Goal: Task Accomplishment & Management: Manage account settings

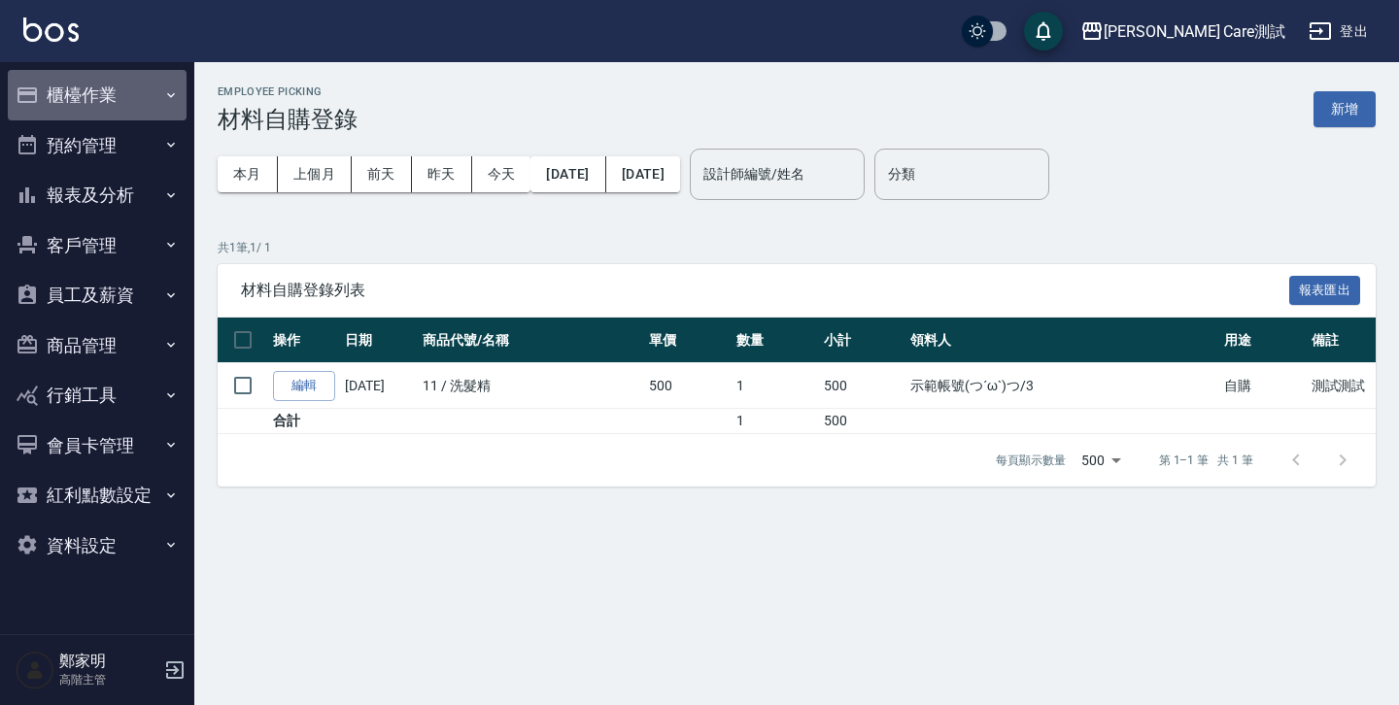
click at [83, 86] on button "櫃檯作業" at bounding box center [97, 95] width 179 height 51
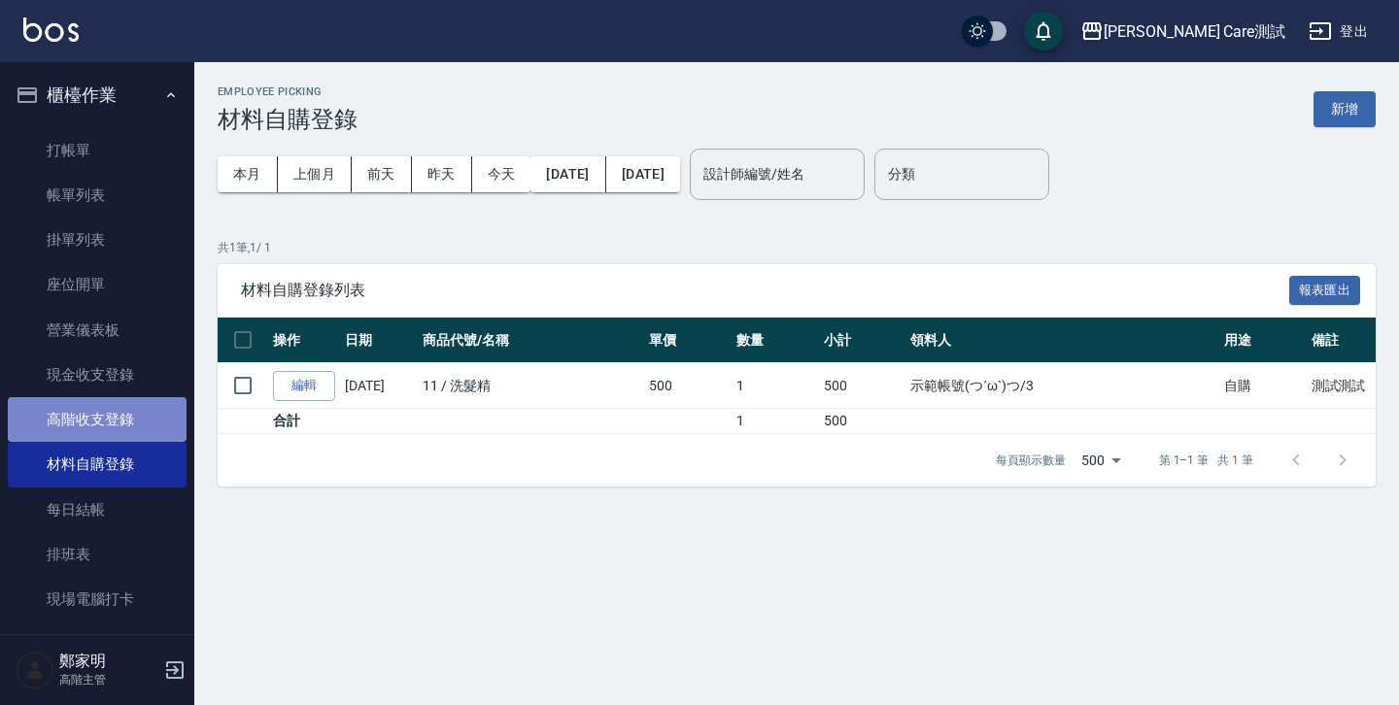
click at [109, 427] on link "高階收支登錄" at bounding box center [97, 419] width 179 height 45
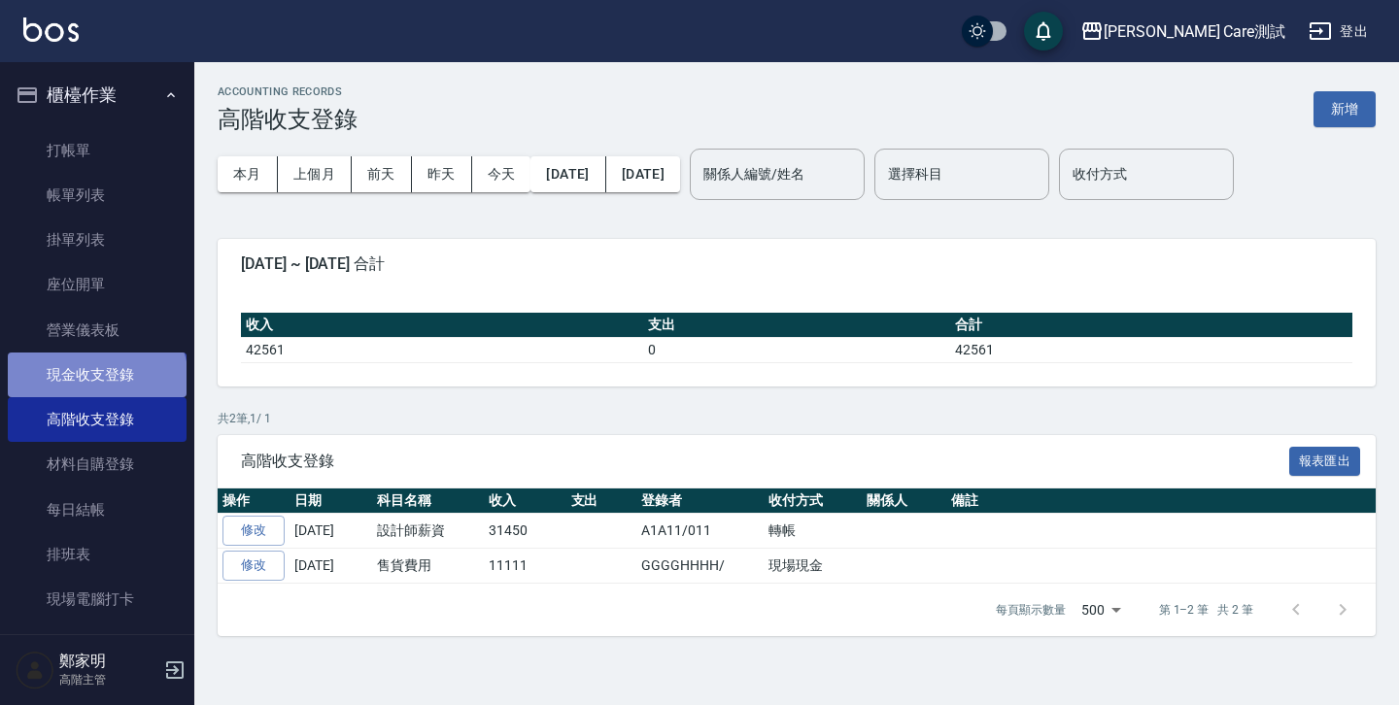
click at [95, 381] on link "現金收支登錄" at bounding box center [97, 375] width 179 height 45
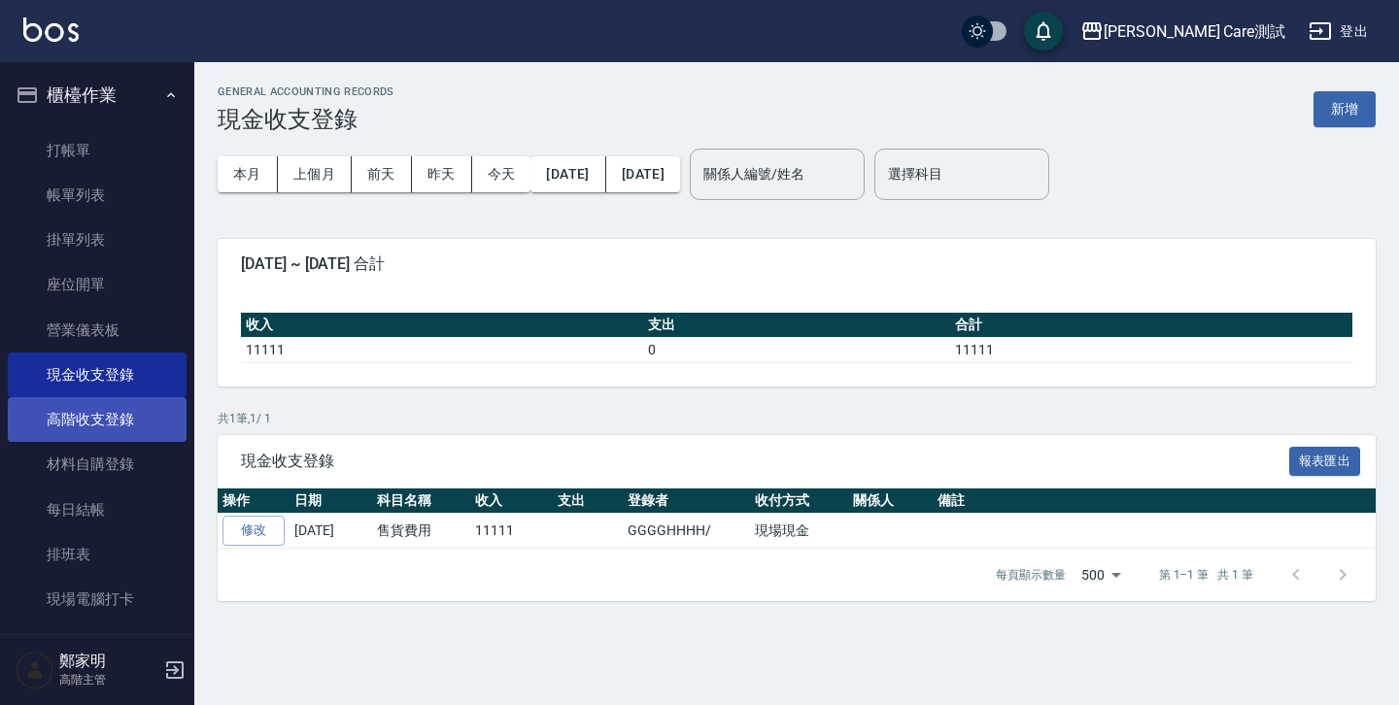
click at [98, 409] on link "高階收支登錄" at bounding box center [97, 419] width 179 height 45
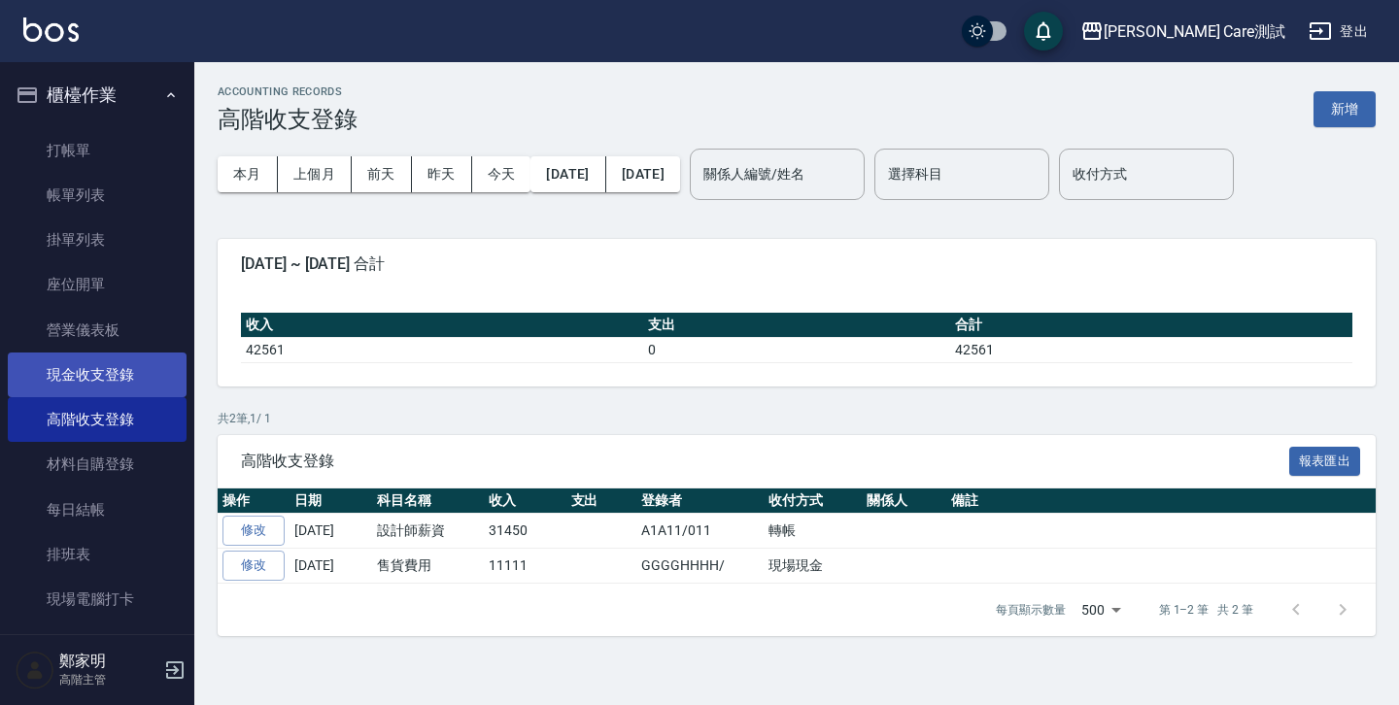
click at [98, 385] on link "現金收支登錄" at bounding box center [97, 375] width 179 height 45
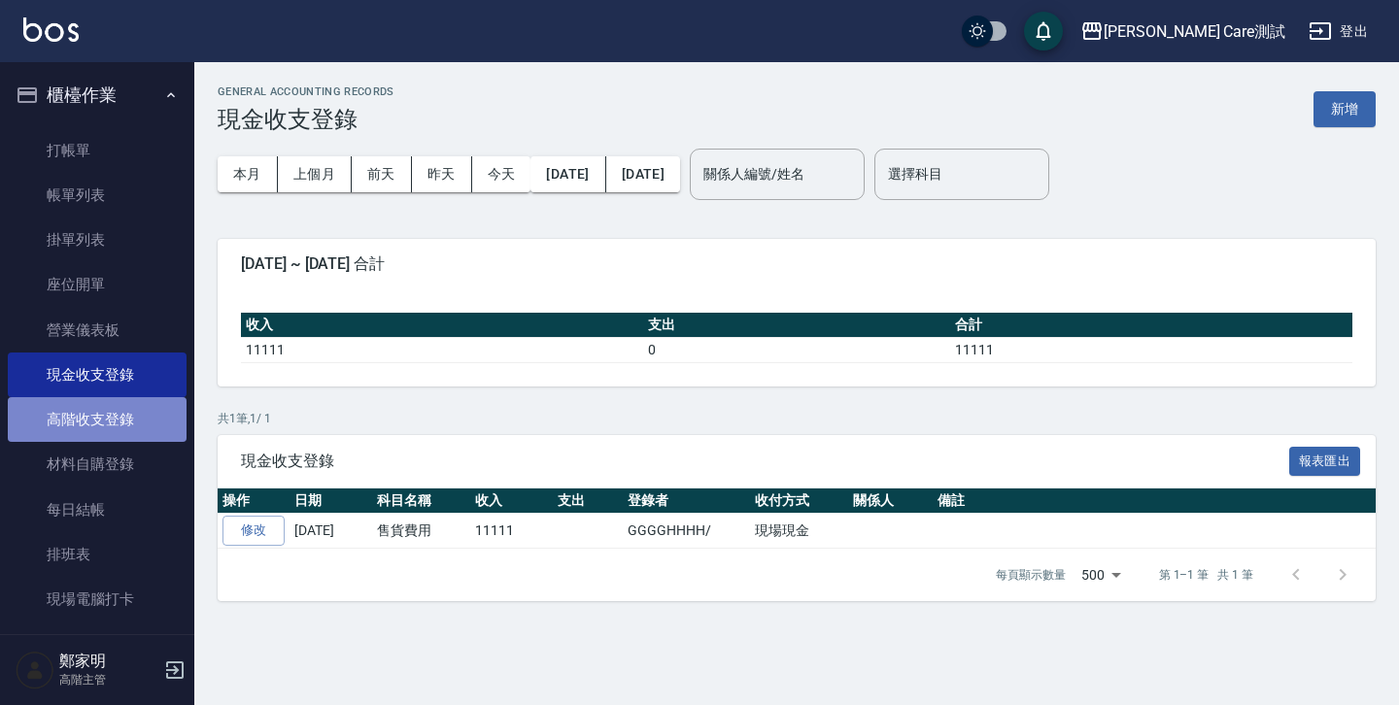
click at [105, 415] on link "高階收支登錄" at bounding box center [97, 419] width 179 height 45
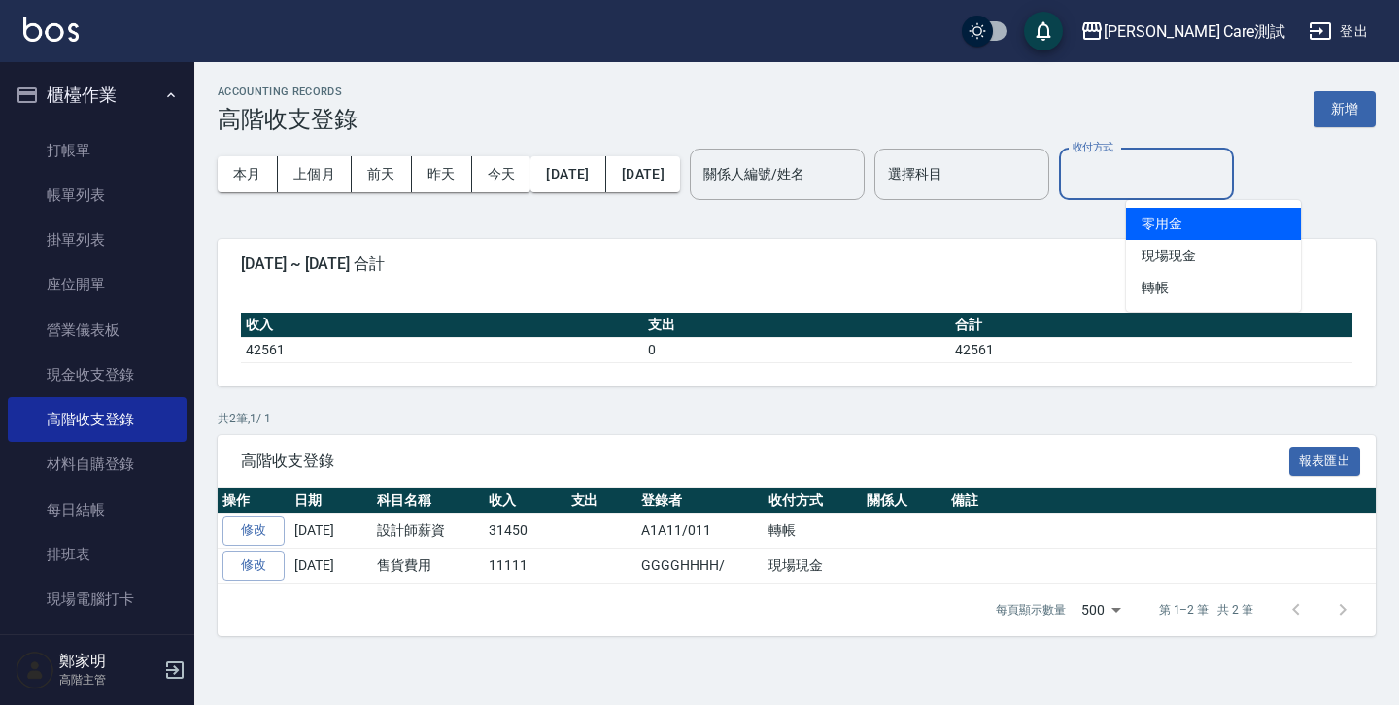
click at [1194, 170] on input "收付方式" at bounding box center [1146, 174] width 157 height 34
click at [892, 249] on div "[DATE] ~ [DATE] 合計" at bounding box center [797, 264] width 1158 height 51
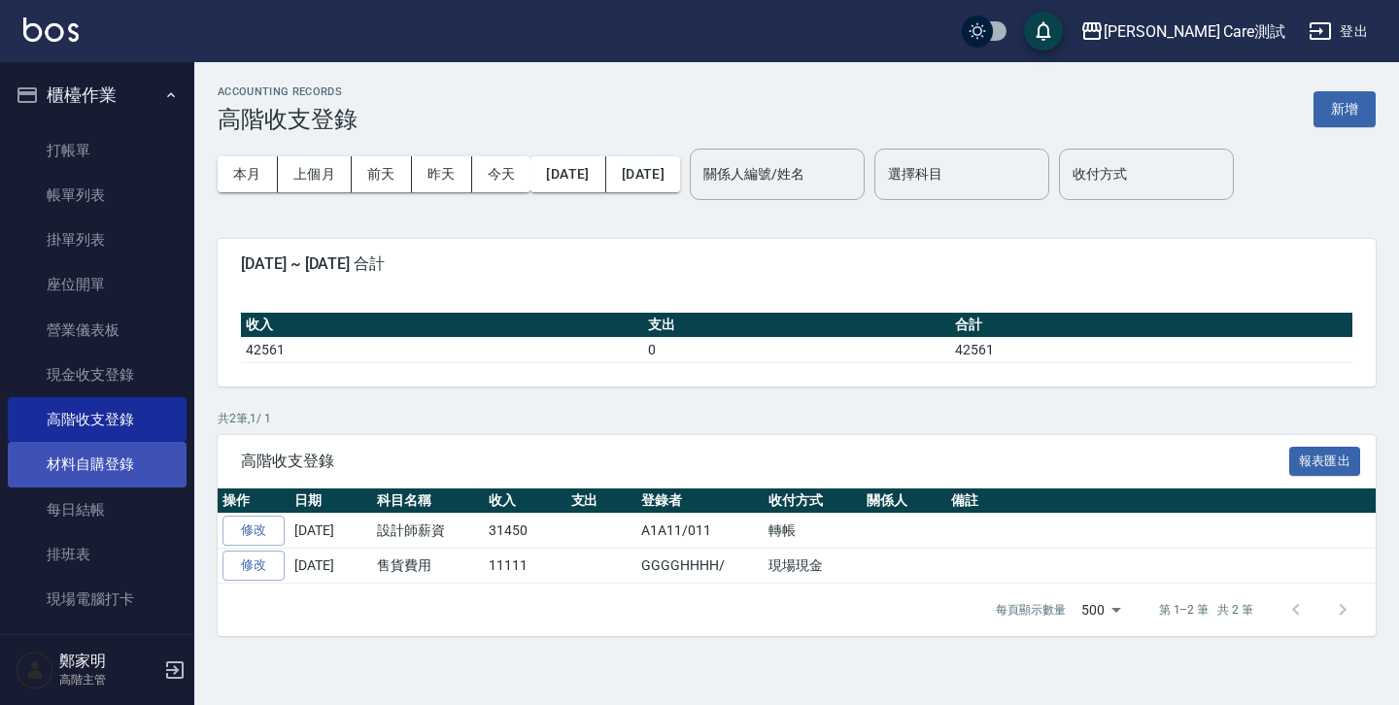
click at [119, 457] on link "材料自購登錄" at bounding box center [97, 464] width 179 height 45
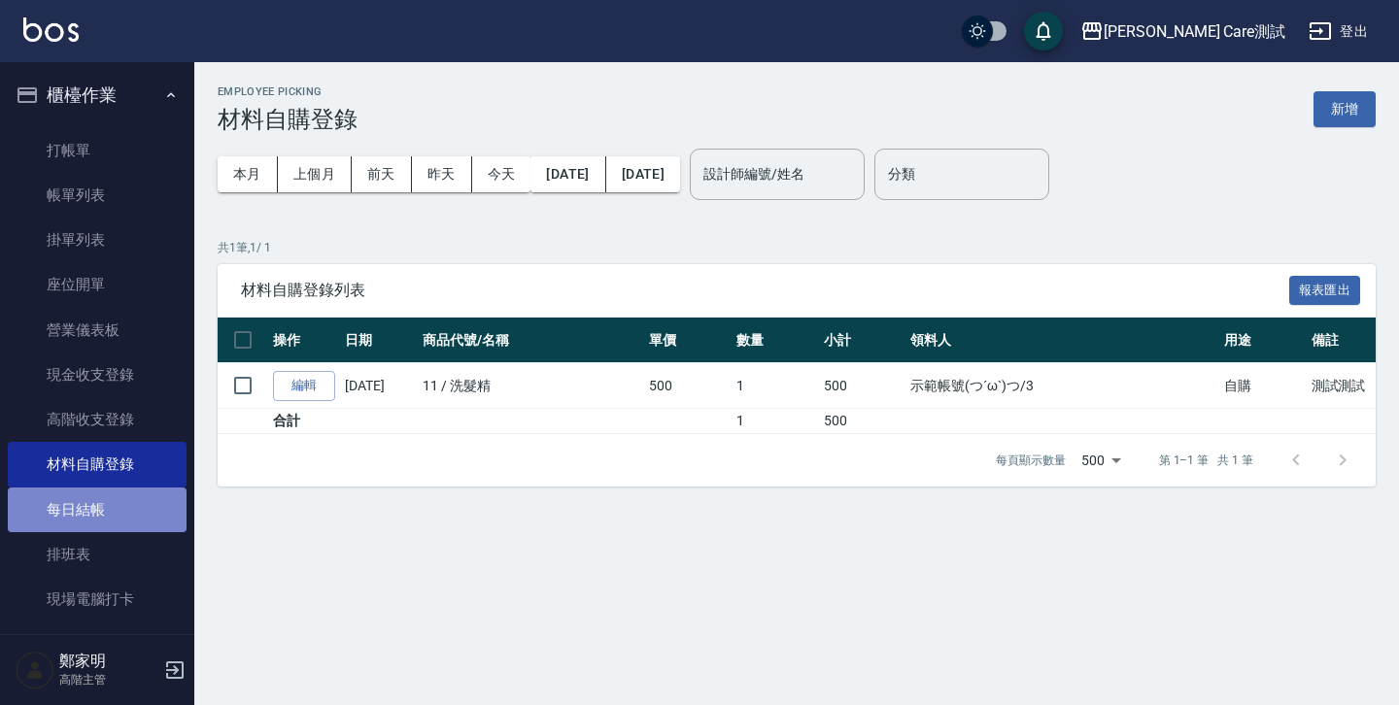
click at [118, 494] on link "每日結帳" at bounding box center [97, 510] width 179 height 45
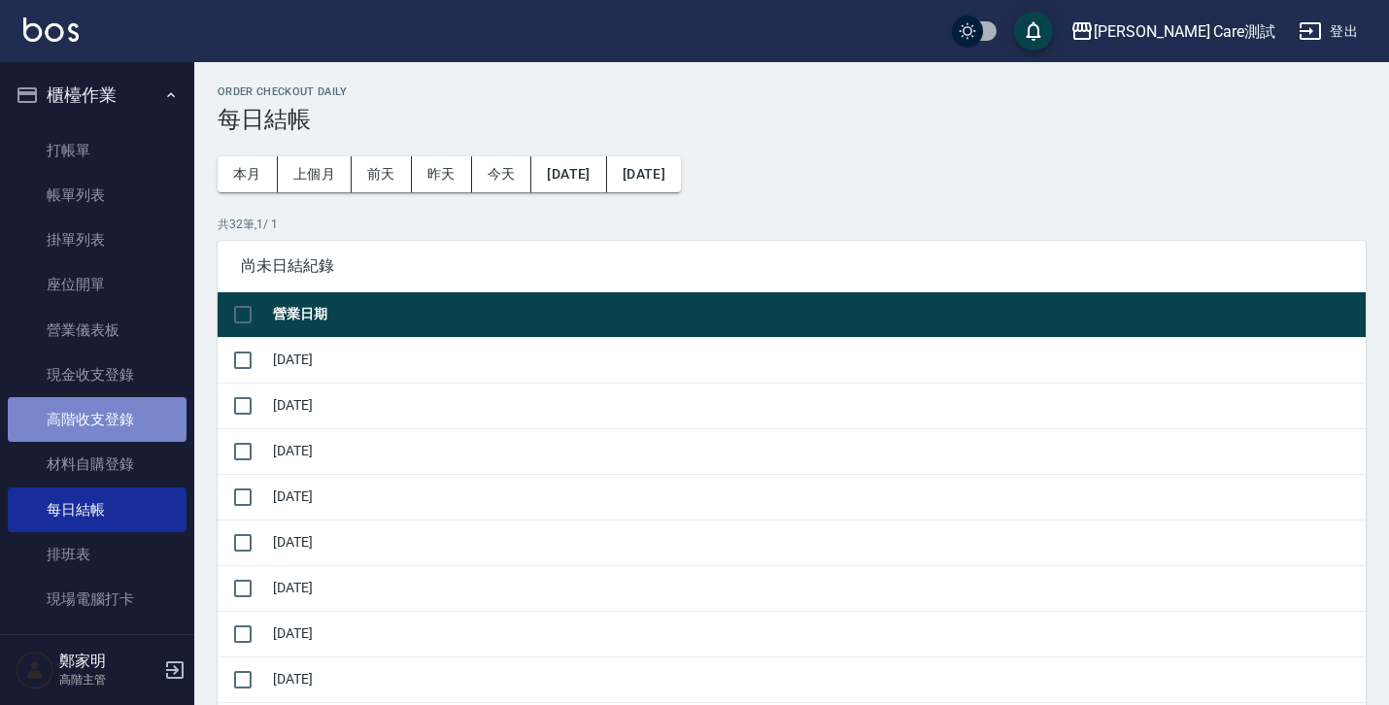
click at [118, 401] on link "高階收支登錄" at bounding box center [97, 419] width 179 height 45
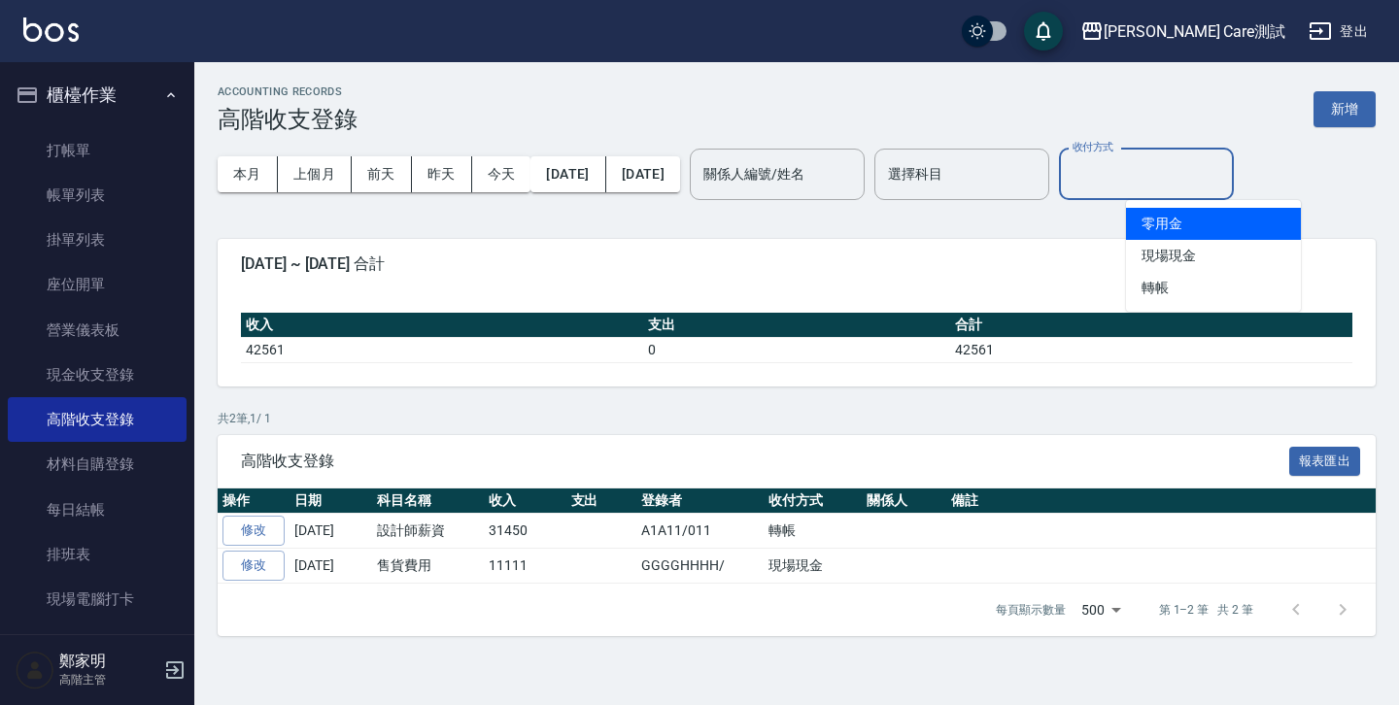
click at [1190, 188] on input "收付方式" at bounding box center [1146, 174] width 157 height 34
click at [1067, 204] on div "本月 上個月 [DATE] [DATE] [DATE] [DATE] [DATE] 關係人編號/姓名 關係人編號/姓名 選擇科目 選擇科目 收付方式 收付方式" at bounding box center [797, 174] width 1158 height 83
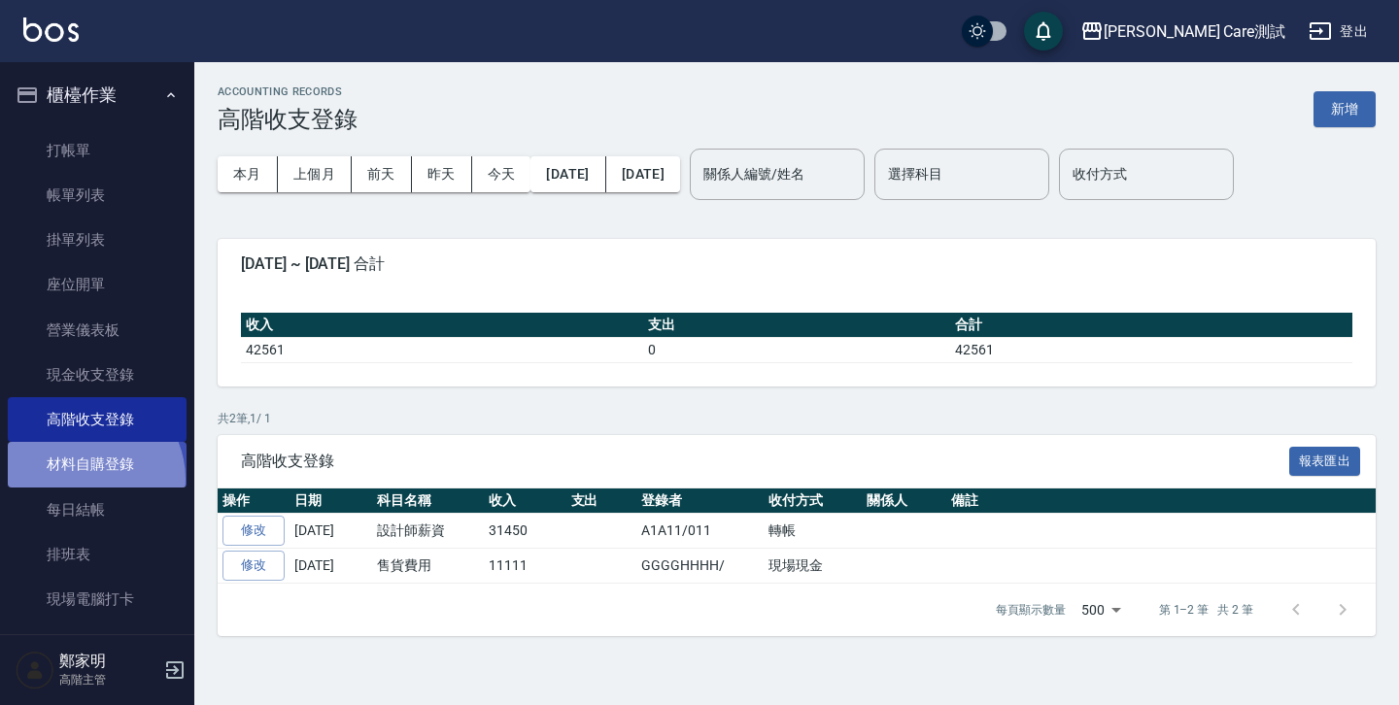
click at [87, 479] on link "材料自購登錄" at bounding box center [97, 464] width 179 height 45
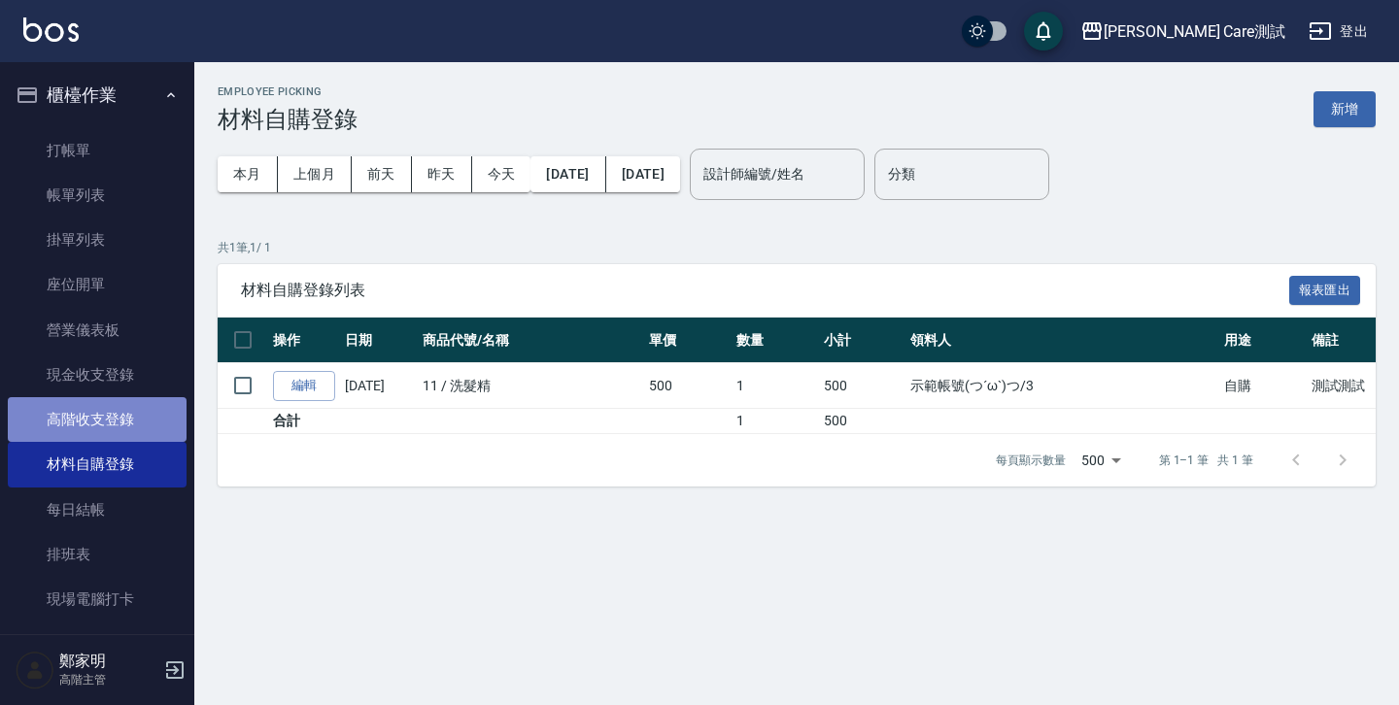
click at [106, 425] on link "高階收支登錄" at bounding box center [97, 419] width 179 height 45
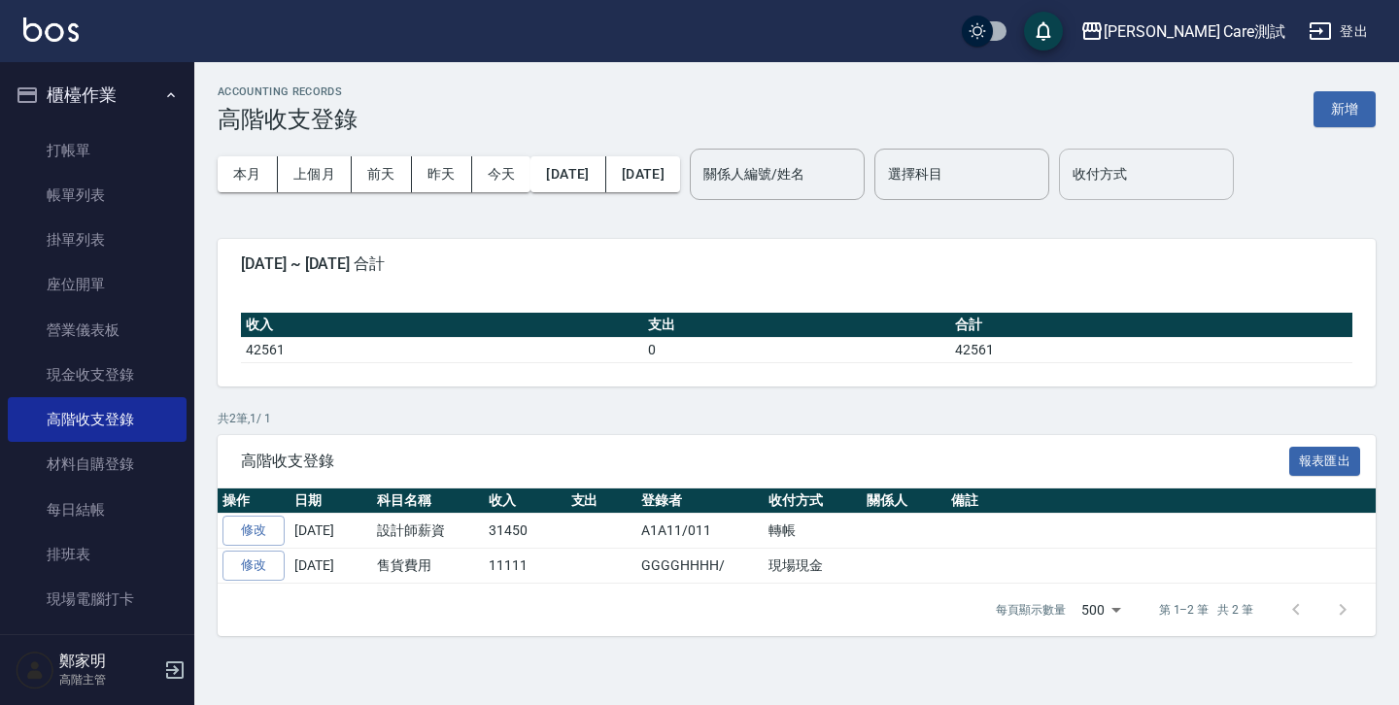
click at [1185, 187] on input "收付方式" at bounding box center [1146, 174] width 157 height 34
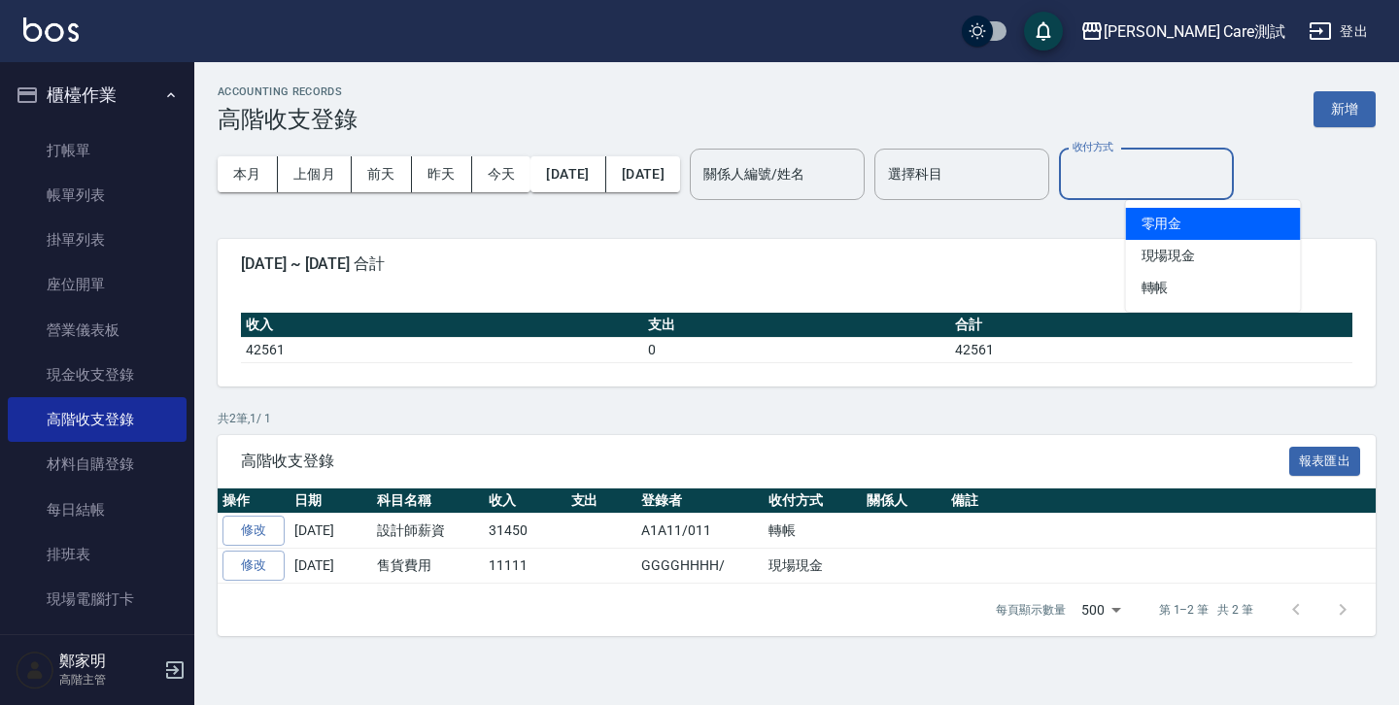
click at [1132, 91] on div "ACCOUNTING RECORDS 高階收支登錄 新增" at bounding box center [797, 109] width 1158 height 48
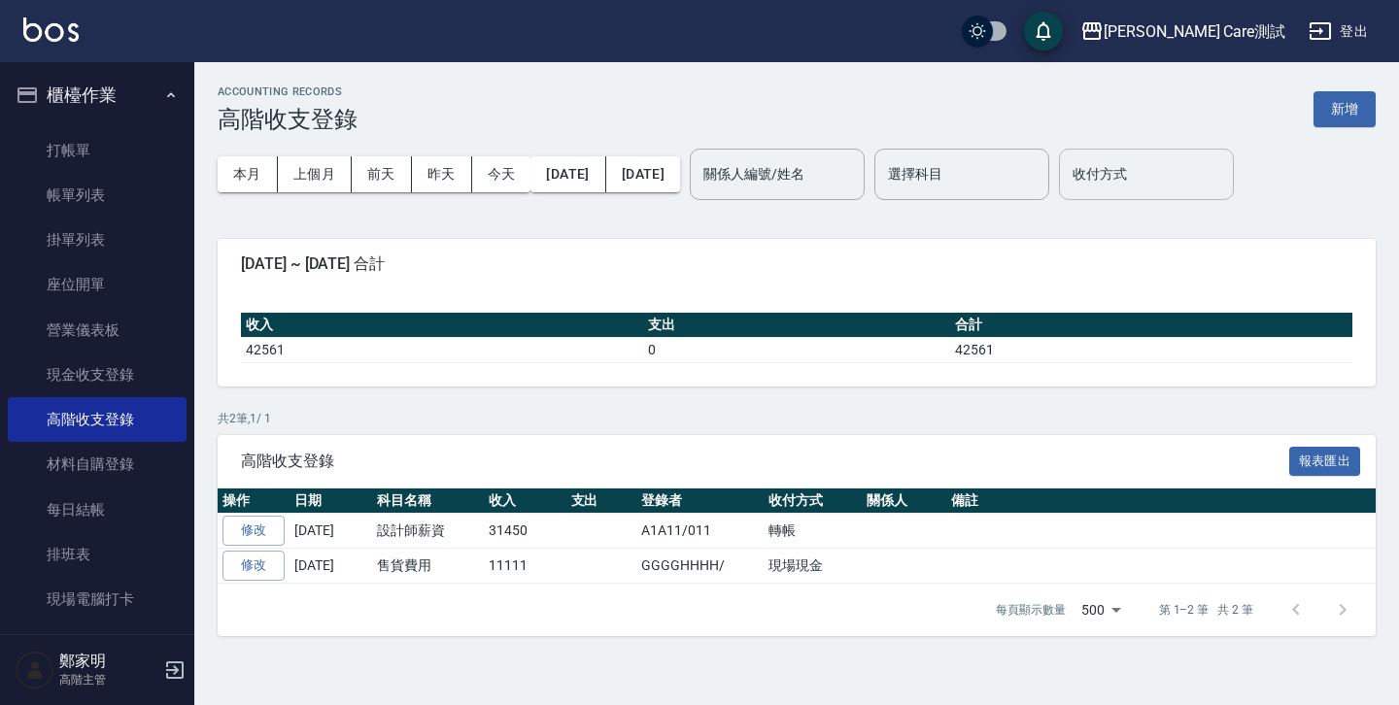
click at [1225, 170] on input "收付方式" at bounding box center [1146, 174] width 157 height 34
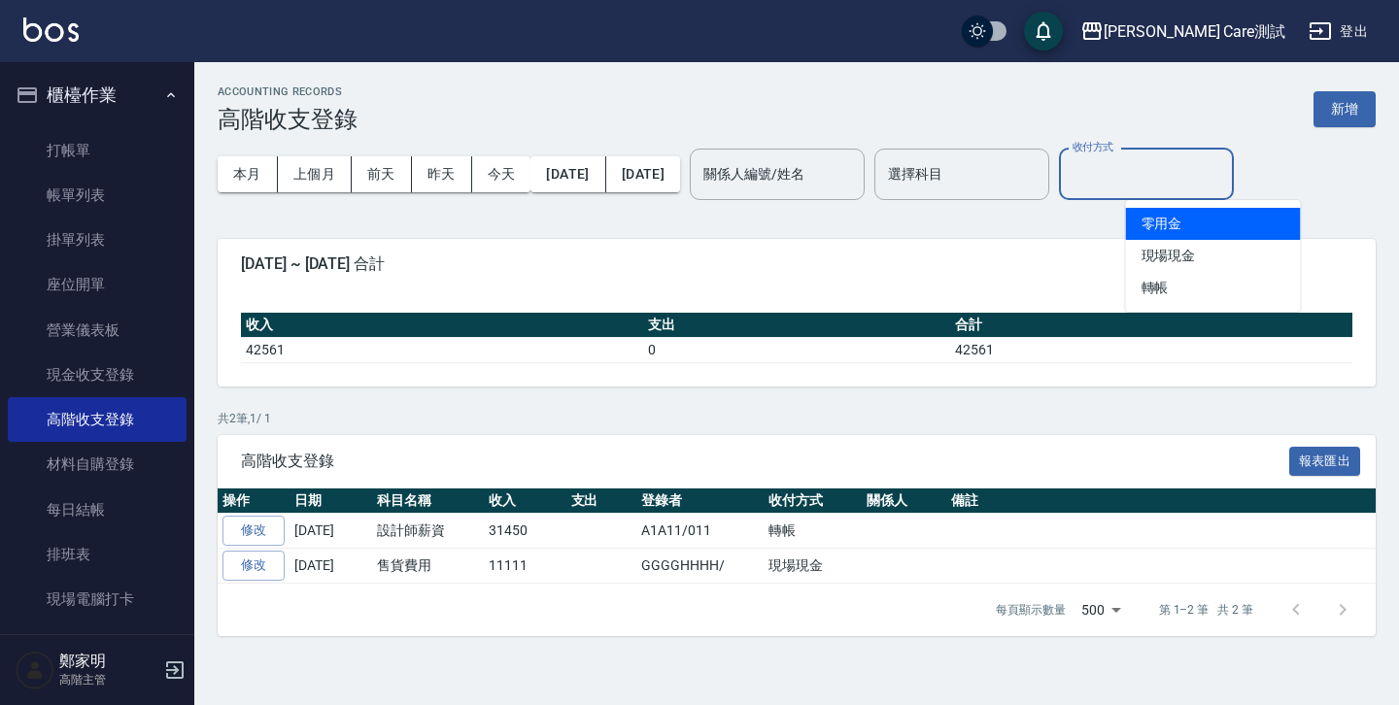
click at [1344, 187] on div "本月 上個月 [DATE] [DATE] [DATE] [DATE] [DATE] 關係人編號/姓名 關係人編號/姓名 選擇科目 選擇科目 收付方式 收付方式" at bounding box center [797, 174] width 1158 height 83
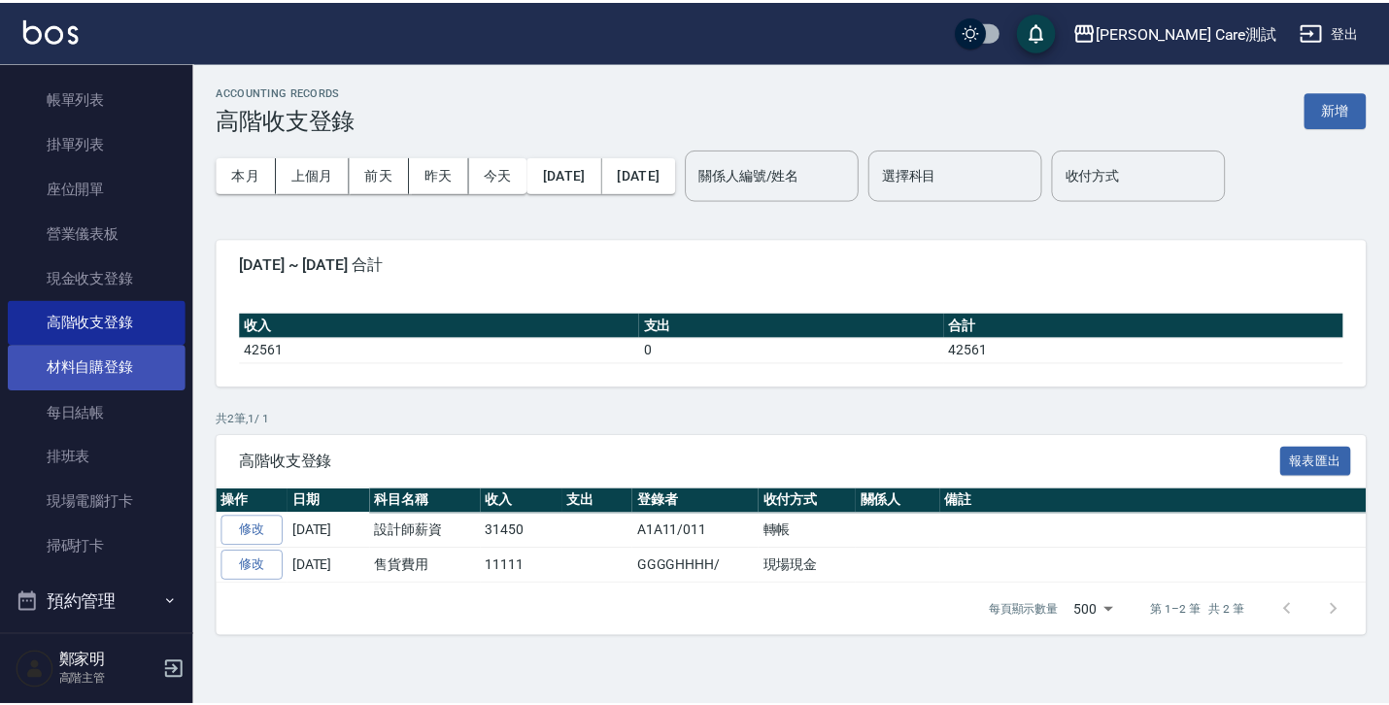
scroll to position [102, 0]
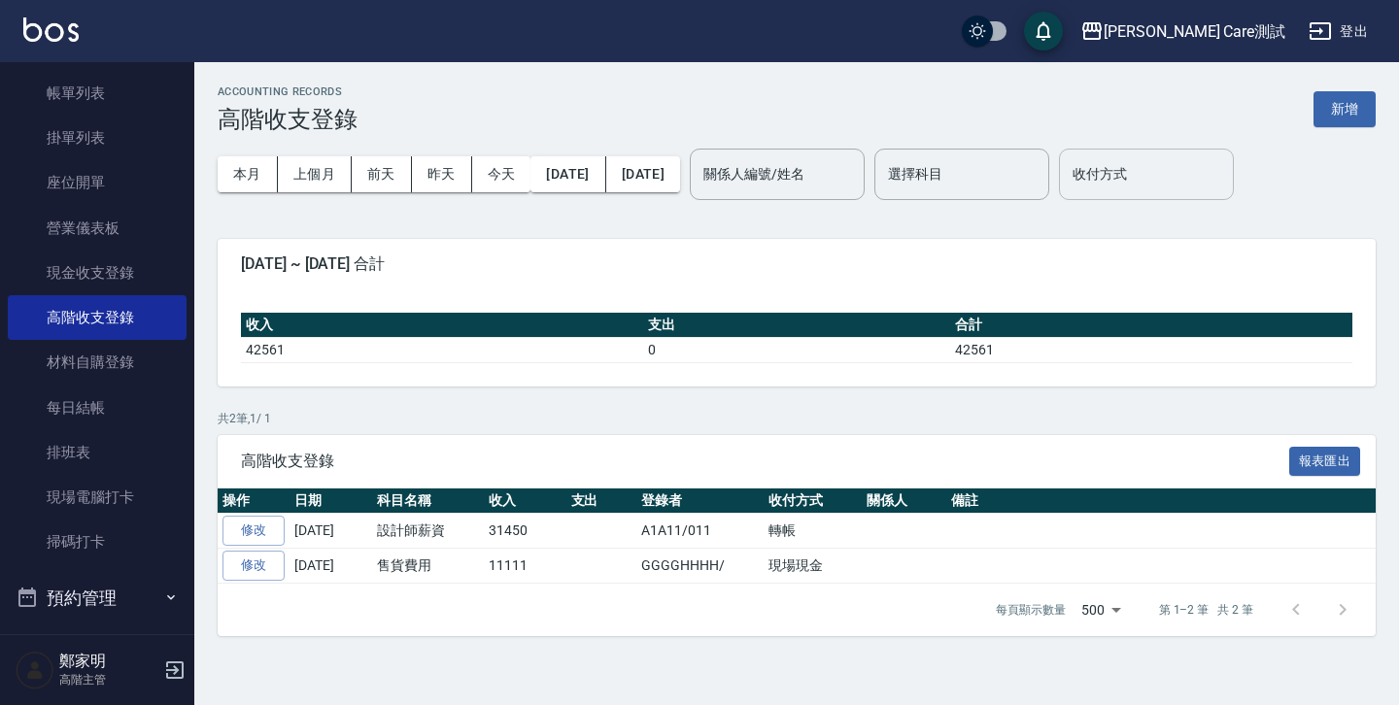
click at [1200, 172] on input "收付方式" at bounding box center [1146, 174] width 157 height 34
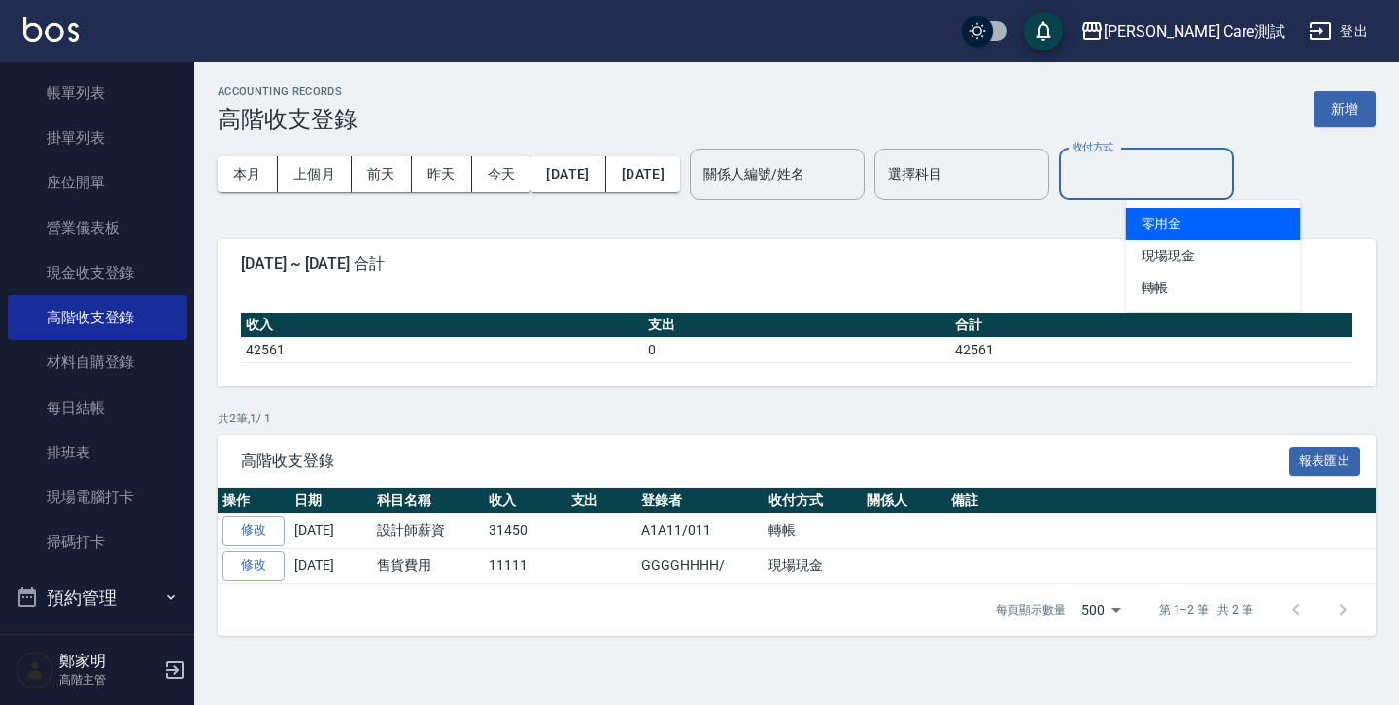
click at [1207, 232] on li "零用金" at bounding box center [1213, 224] width 175 height 32
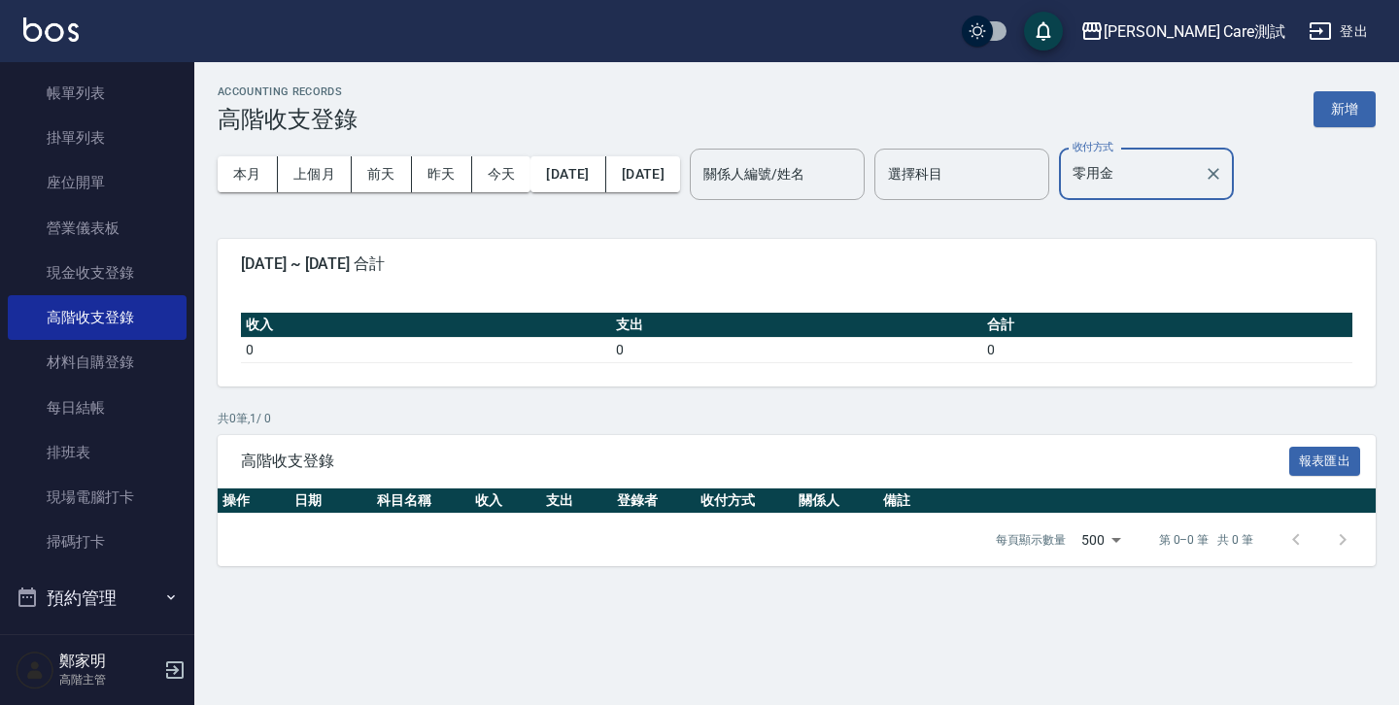
click at [1196, 181] on input "零用金" at bounding box center [1132, 174] width 128 height 34
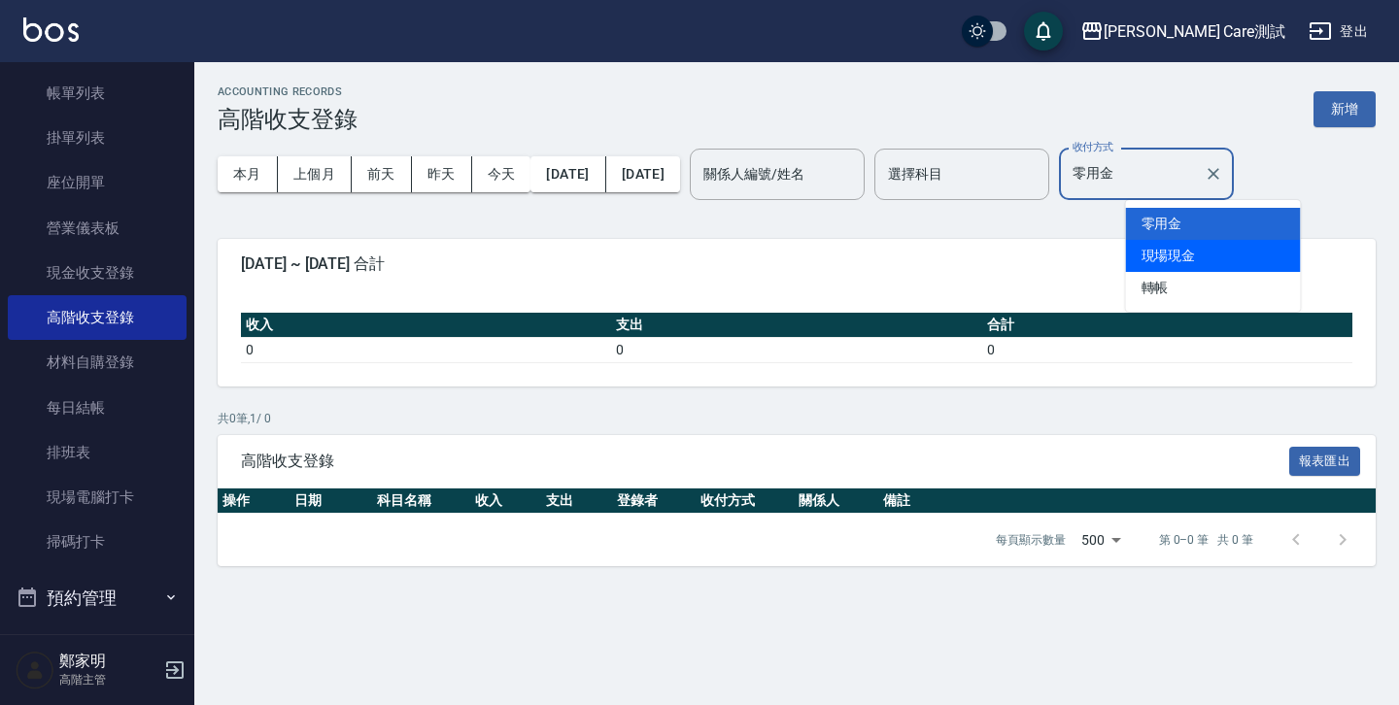
click at [1201, 249] on li "現場現金" at bounding box center [1213, 256] width 175 height 32
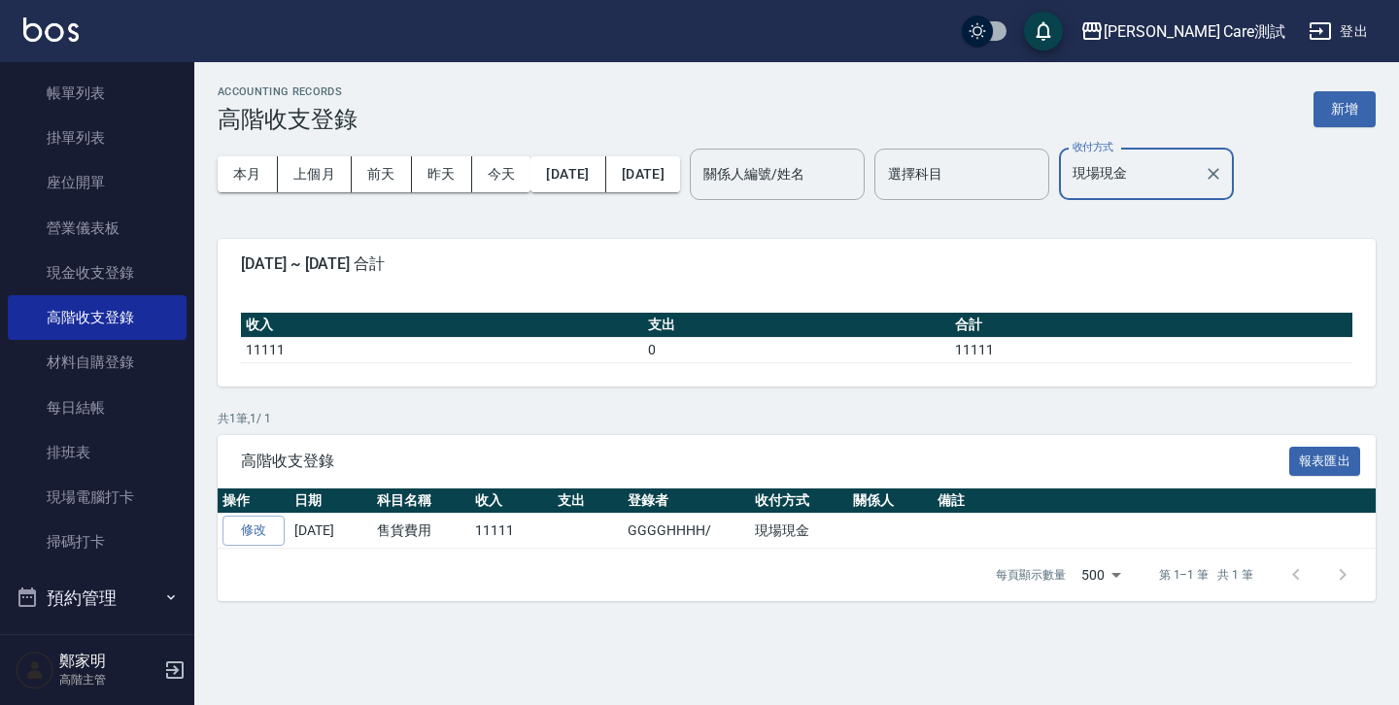
click at [1196, 170] on input "現場現金" at bounding box center [1132, 174] width 128 height 34
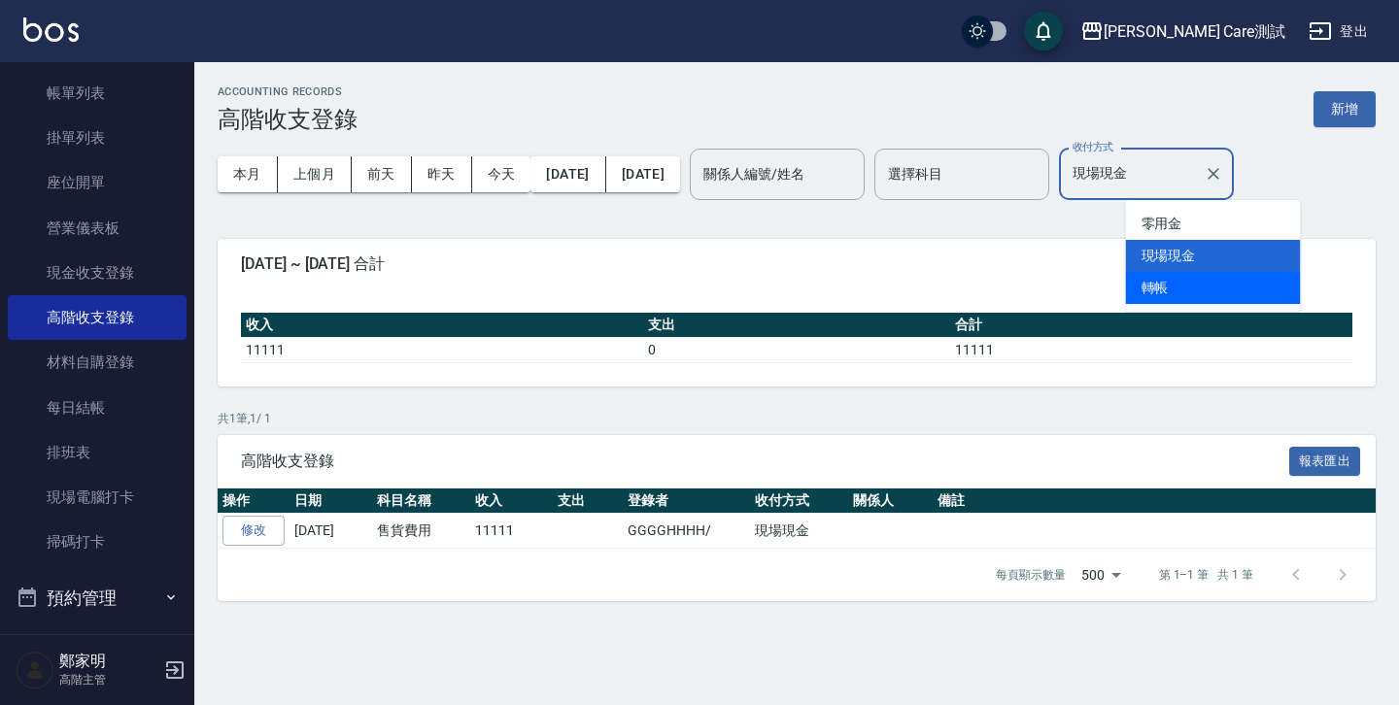
click at [1202, 277] on li "轉帳" at bounding box center [1213, 288] width 175 height 32
type input "轉帳"
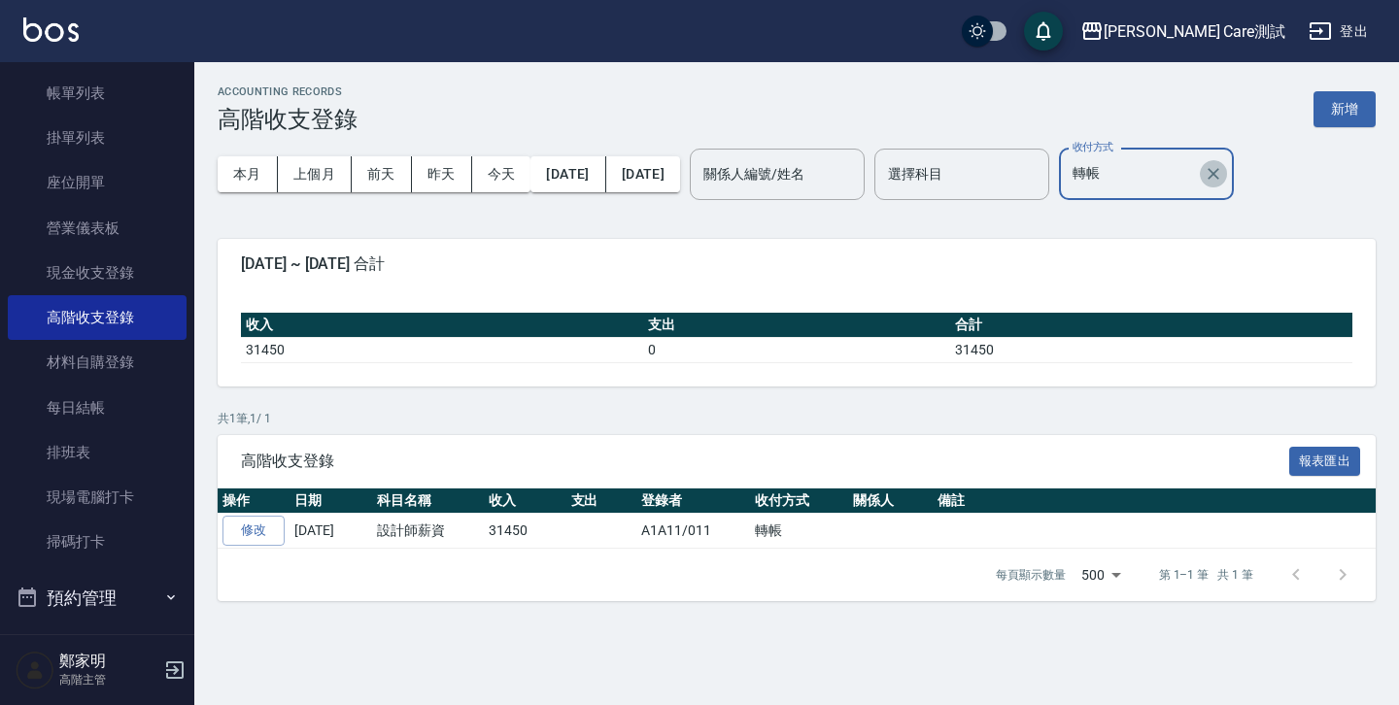
click at [1227, 186] on button "Clear" at bounding box center [1213, 173] width 27 height 27
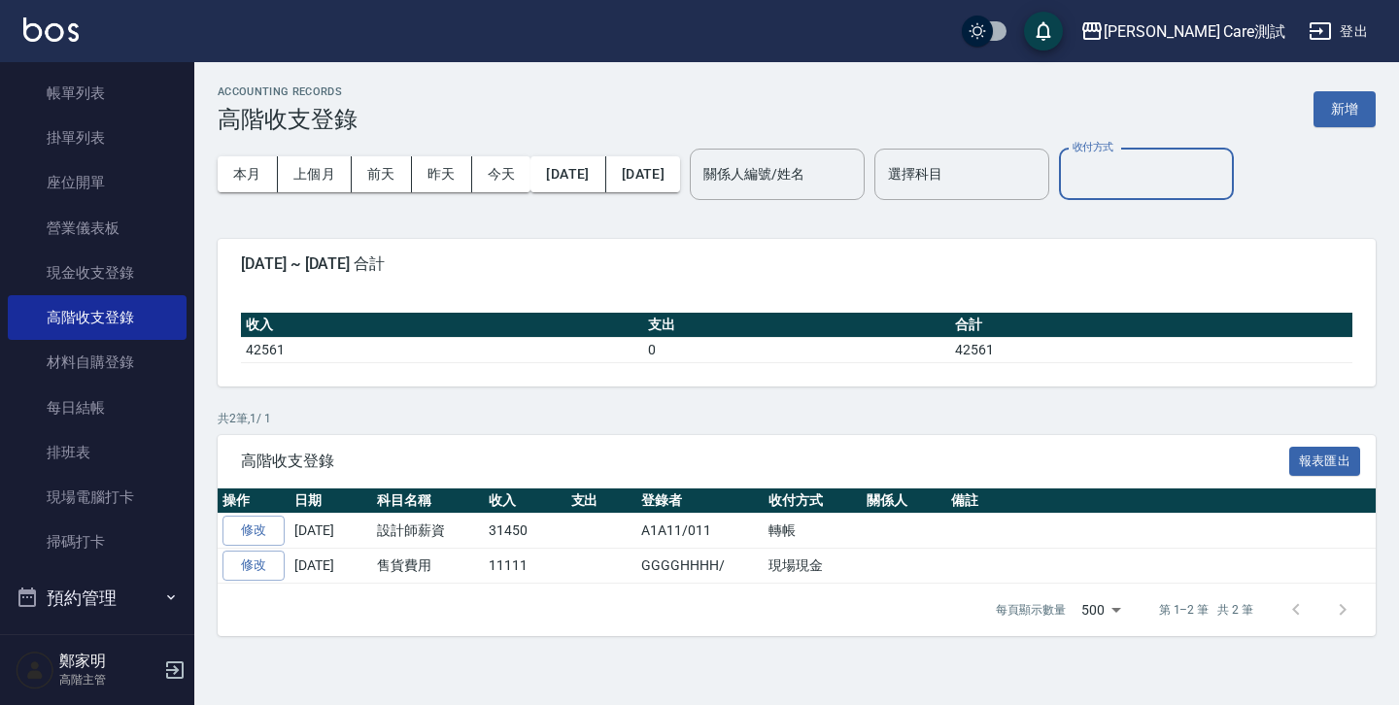
click at [1206, 103] on div "ACCOUNTING RECORDS 高階收支登錄 新增" at bounding box center [797, 109] width 1158 height 48
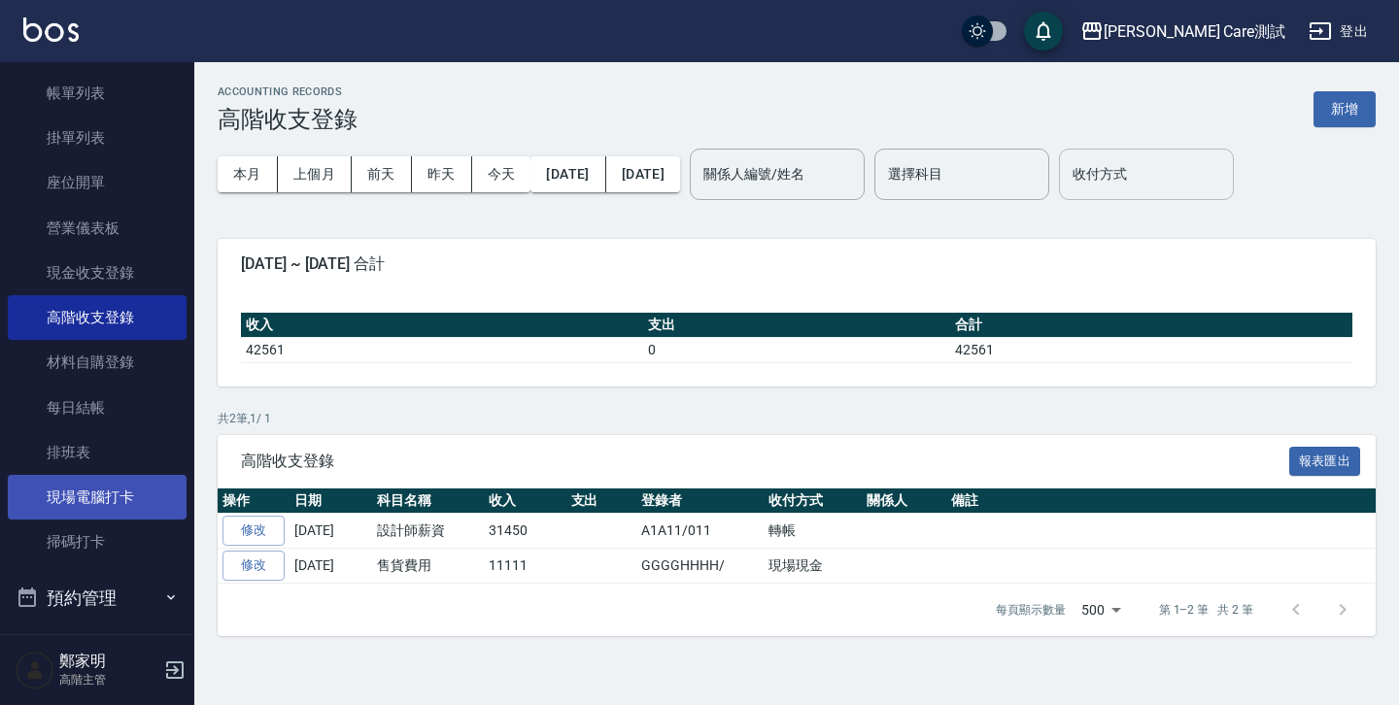
click at [105, 504] on link "現場電腦打卡" at bounding box center [97, 497] width 179 height 45
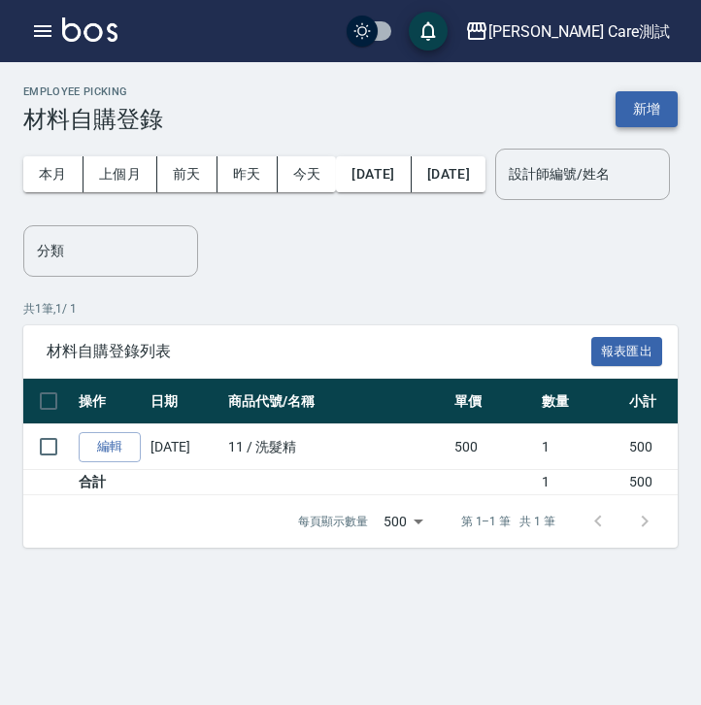
click at [650, 108] on button "新增" at bounding box center [647, 109] width 62 height 36
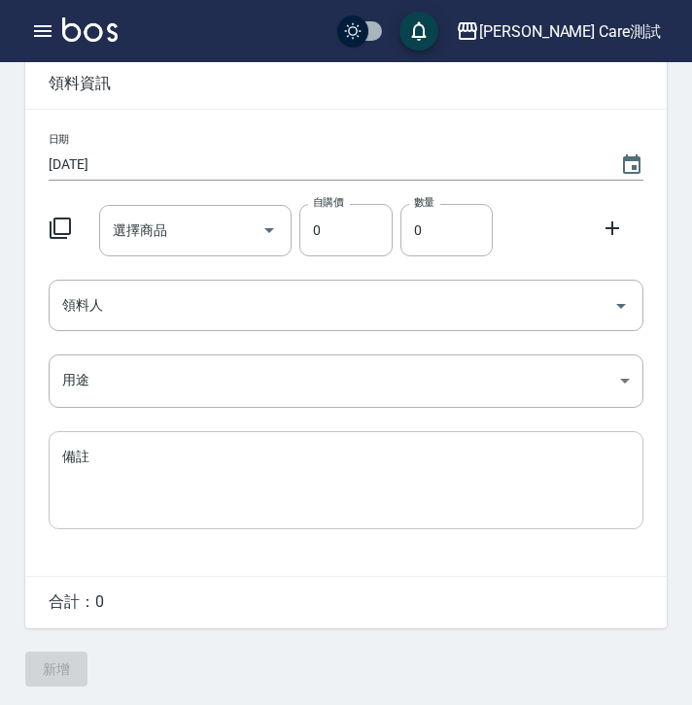
scroll to position [97, 0]
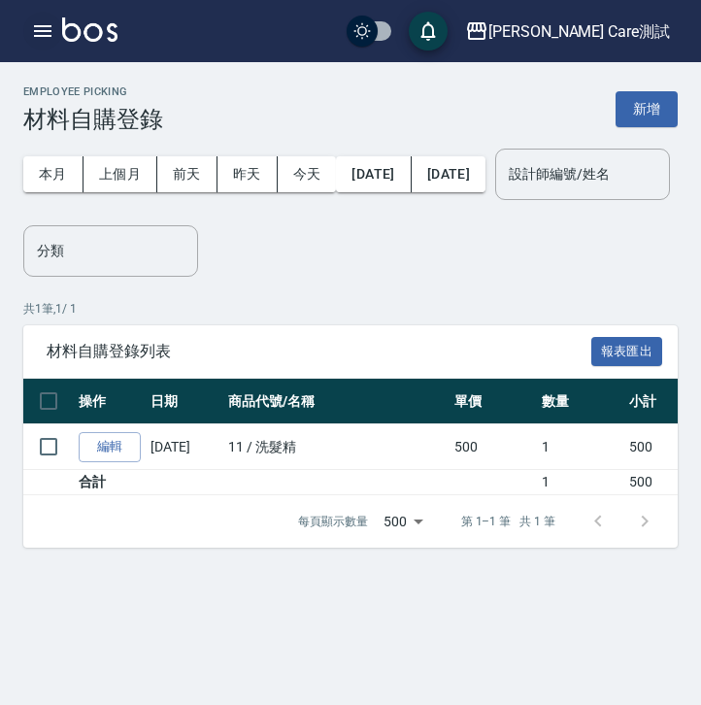
click at [28, 23] on button "button" at bounding box center [42, 31] width 39 height 39
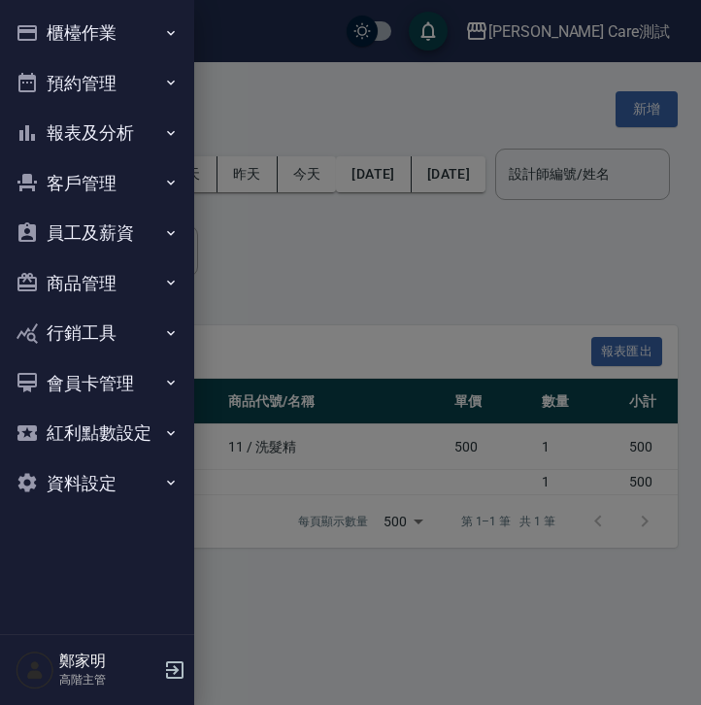
click at [161, 33] on button "櫃檯作業" at bounding box center [97, 33] width 179 height 51
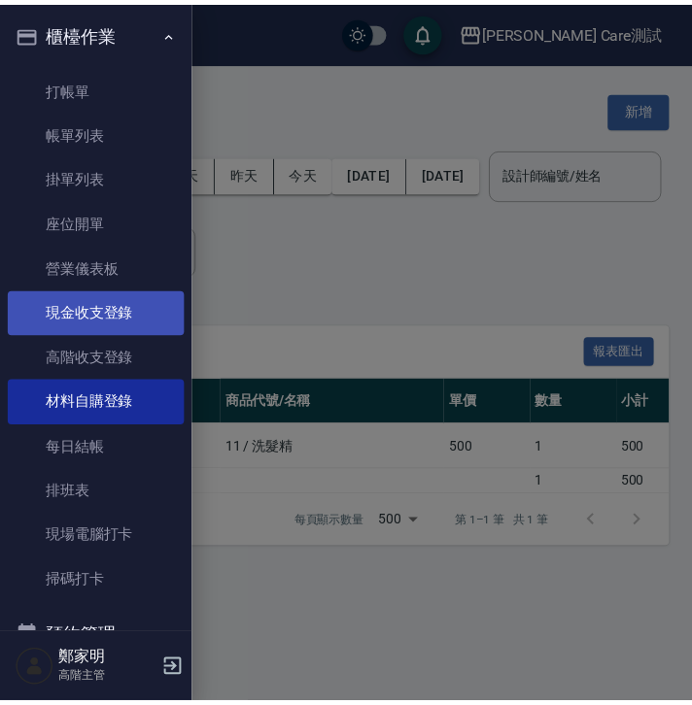
scroll to position [107, 0]
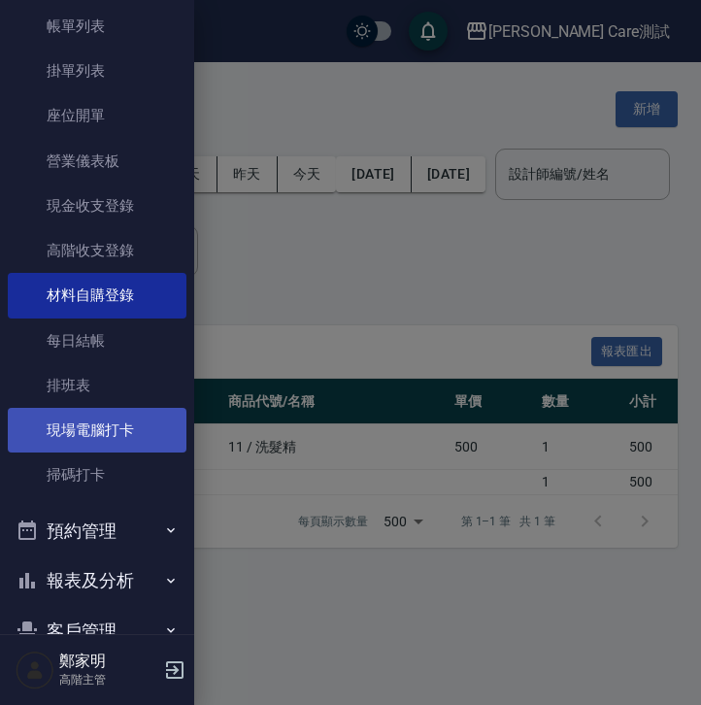
click at [94, 430] on link "現場電腦打卡" at bounding box center [97, 430] width 179 height 45
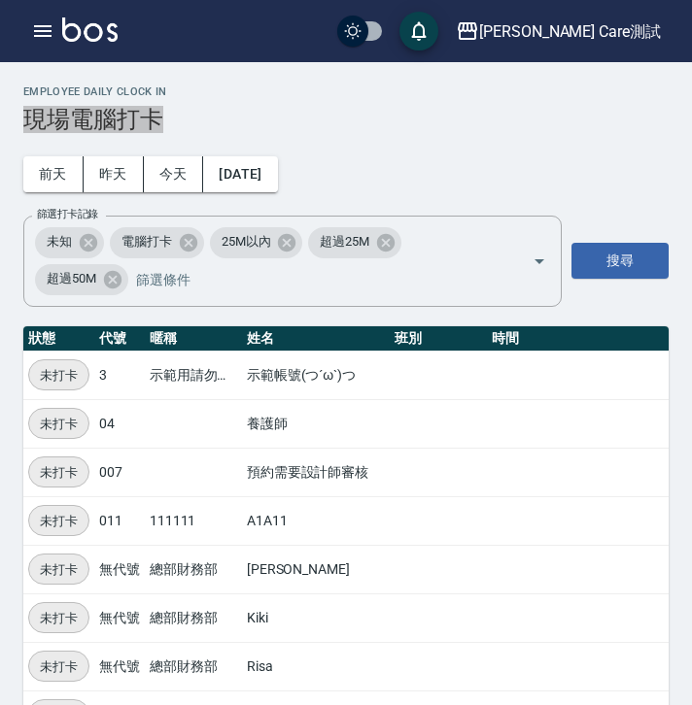
drag, startPoint x: 28, startPoint y: 117, endPoint x: 163, endPoint y: 115, distance: 135.1
click at [163, 115] on h3 "現場電腦打卡" at bounding box center [345, 119] width 645 height 27
click at [42, 25] on icon "button" at bounding box center [42, 31] width 17 height 12
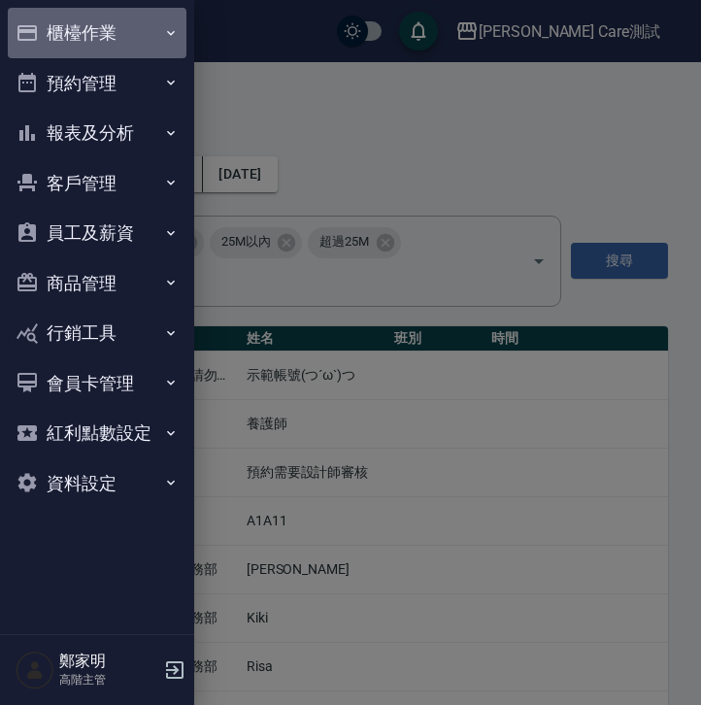
click at [138, 41] on button "櫃檯作業" at bounding box center [97, 33] width 179 height 51
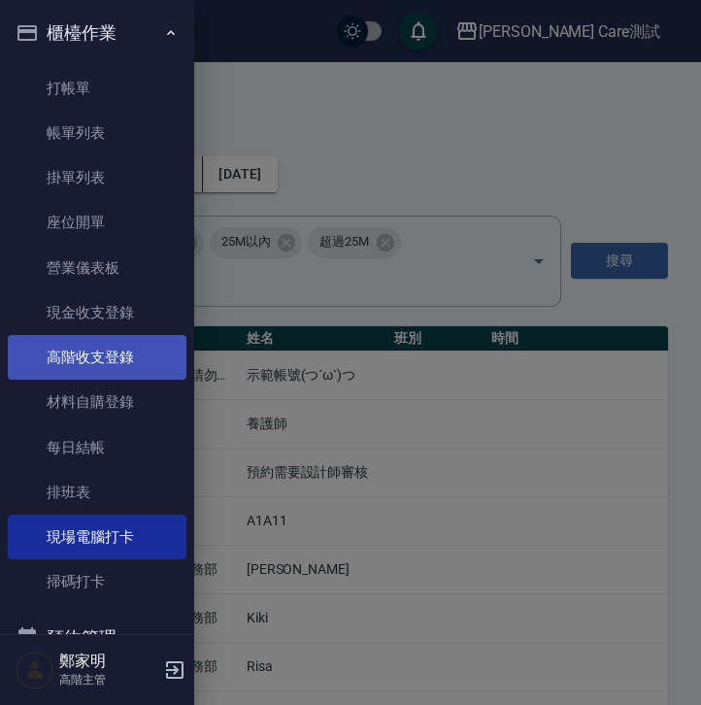
click at [114, 366] on link "高階收支登錄" at bounding box center [97, 357] width 179 height 45
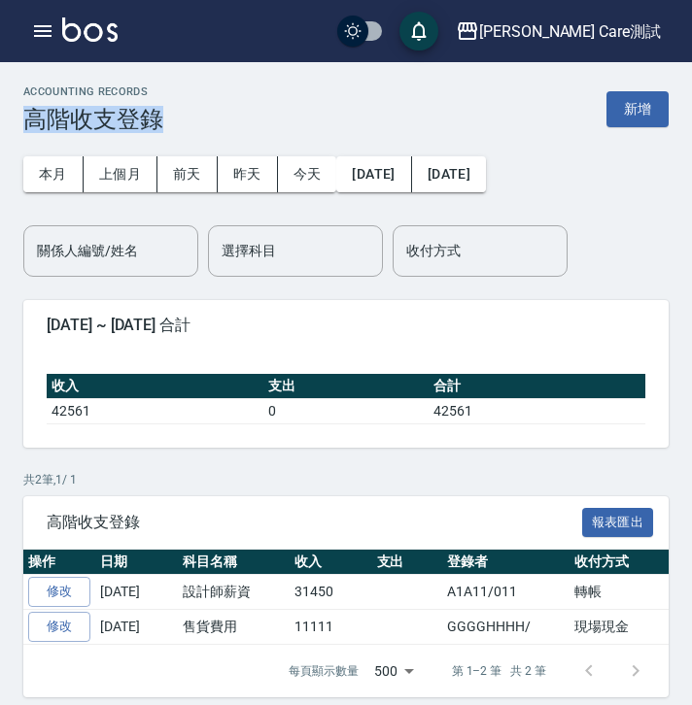
drag, startPoint x: 26, startPoint y: 116, endPoint x: 195, endPoint y: 119, distance: 169.1
click at [195, 119] on div "ACCOUNTING RECORDS 高階收支登錄 新增" at bounding box center [345, 109] width 645 height 48
copy h3 "高階收支登錄"
click at [57, 32] on button "button" at bounding box center [42, 31] width 39 height 39
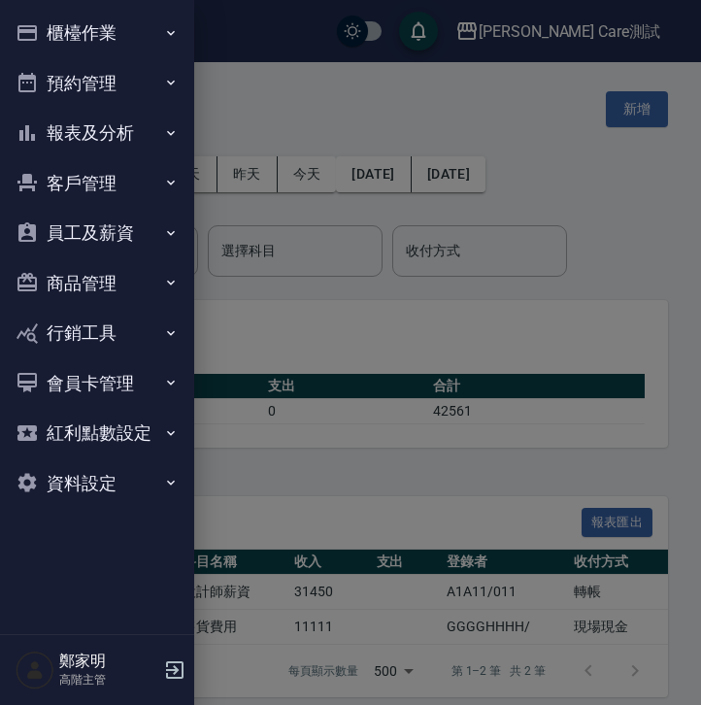
click at [81, 51] on button "櫃檯作業" at bounding box center [97, 33] width 179 height 51
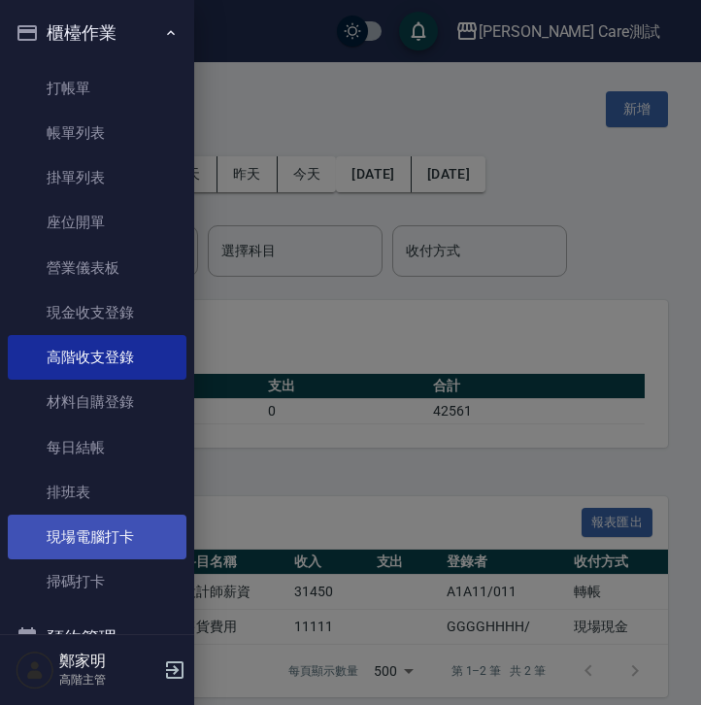
click at [112, 528] on link "現場電腦打卡" at bounding box center [97, 537] width 179 height 45
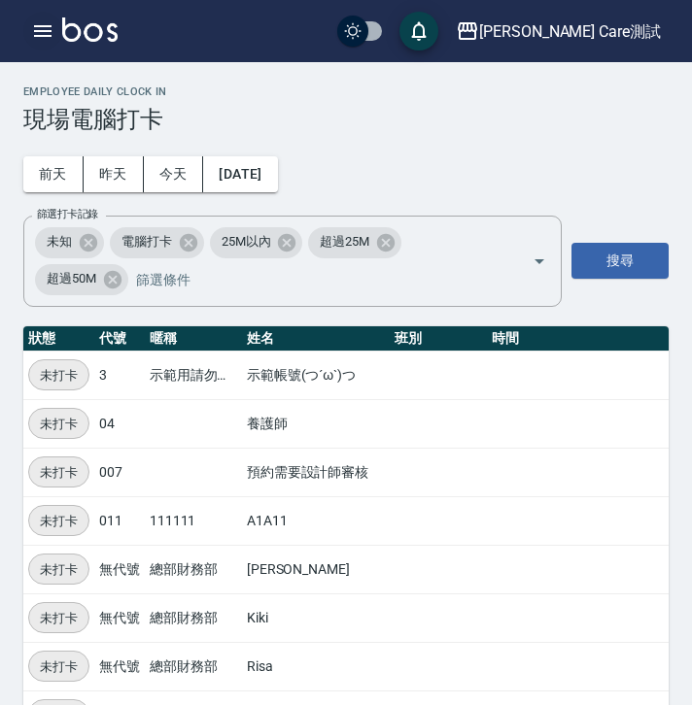
click at [26, 28] on button "button" at bounding box center [42, 31] width 39 height 39
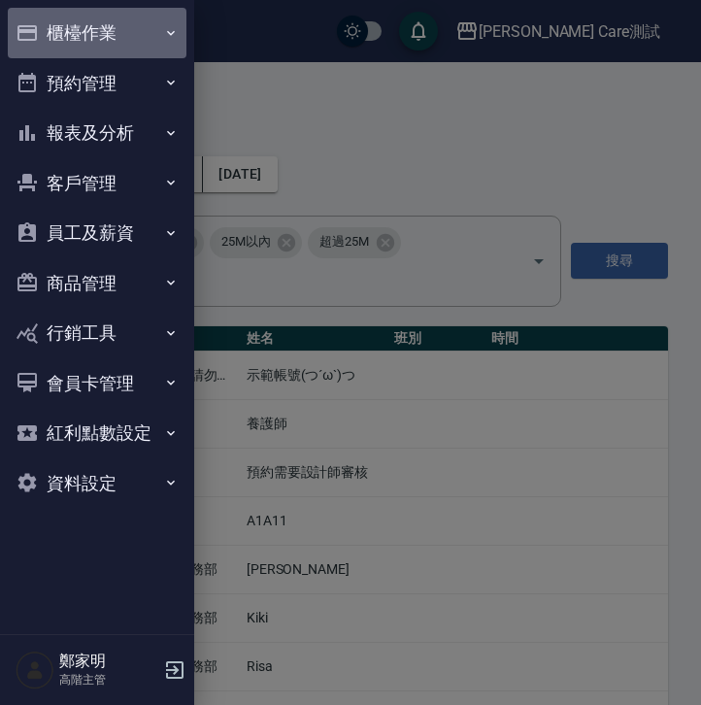
click at [116, 25] on button "櫃檯作業" at bounding box center [97, 33] width 179 height 51
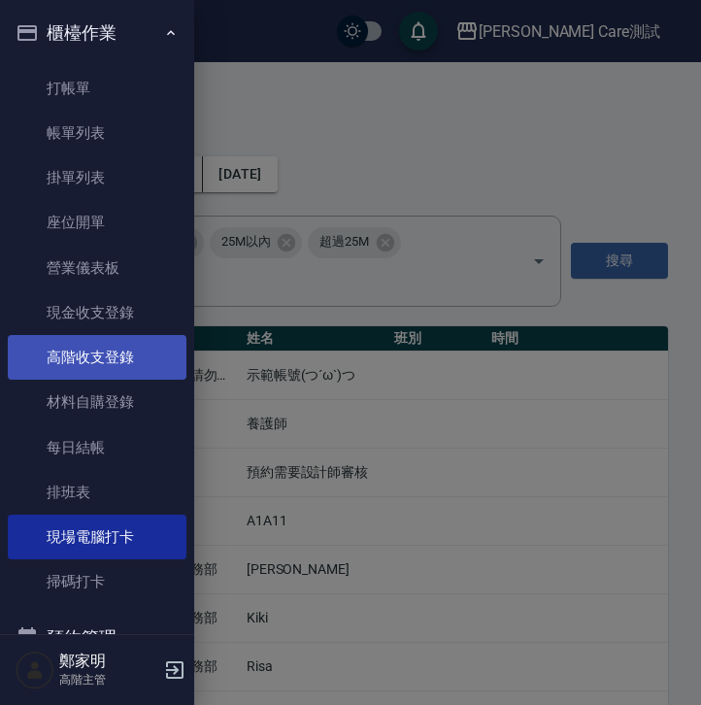
click at [101, 346] on link "高階收支登錄" at bounding box center [97, 357] width 179 height 45
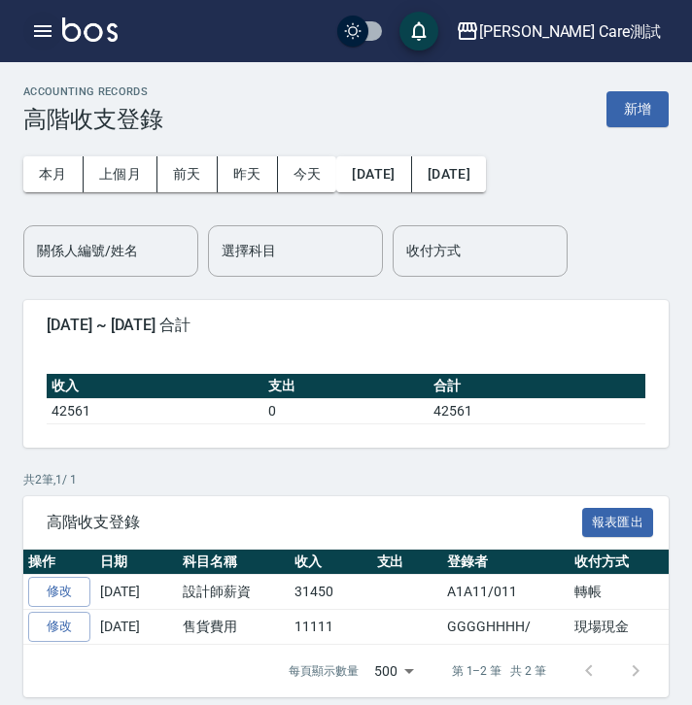
click at [31, 30] on icon "button" at bounding box center [42, 30] width 23 height 23
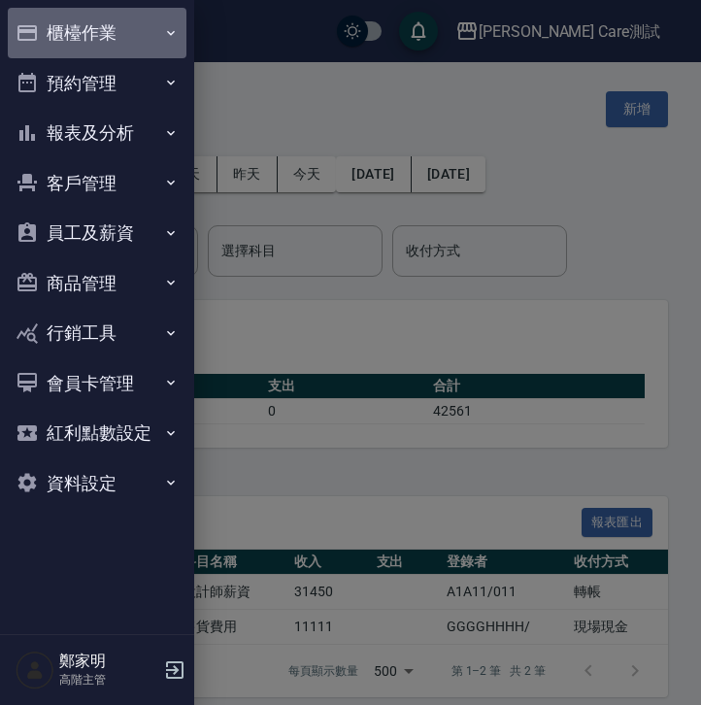
click at [122, 22] on button "櫃檯作業" at bounding box center [97, 33] width 179 height 51
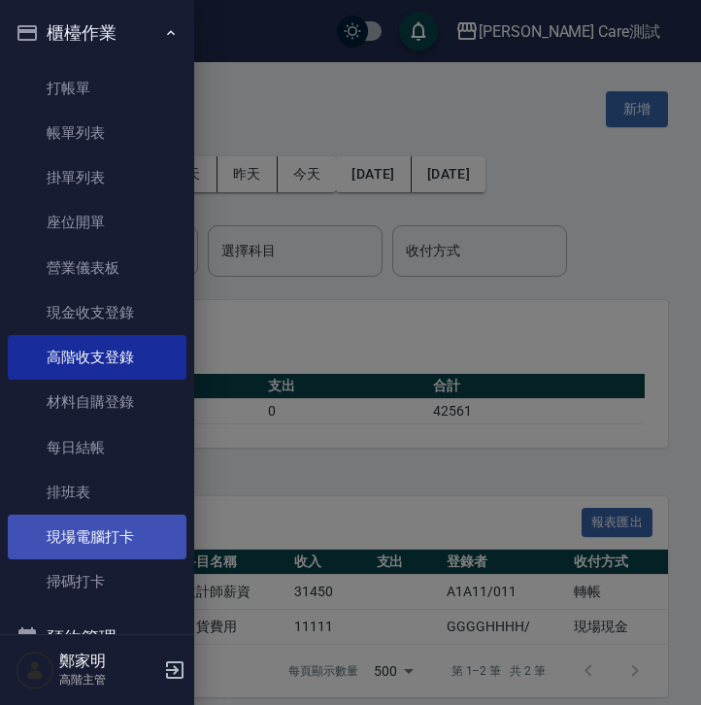
click at [98, 538] on link "現場電腦打卡" at bounding box center [97, 537] width 179 height 45
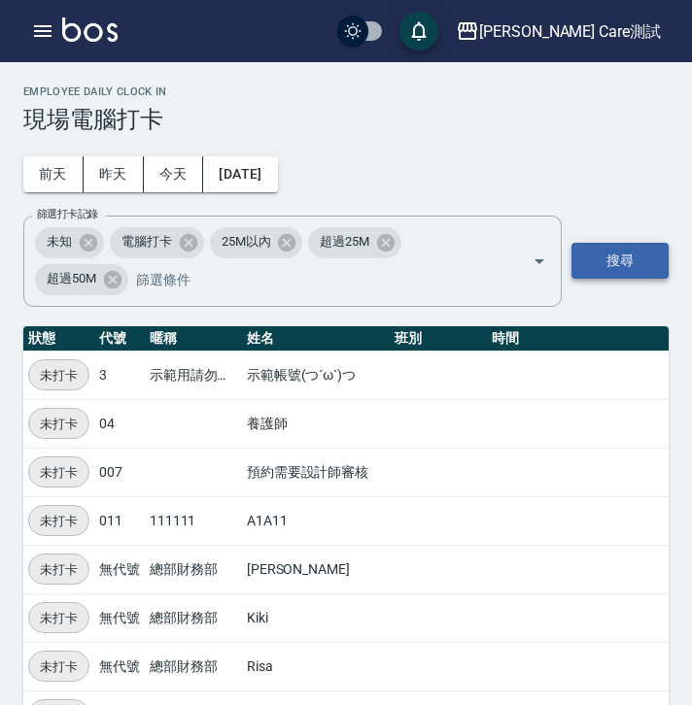
click at [606, 251] on button "搜尋" at bounding box center [619, 261] width 97 height 36
click at [53, 29] on button "button" at bounding box center [42, 31] width 39 height 39
click at [45, 31] on icon "button" at bounding box center [42, 31] width 17 height 12
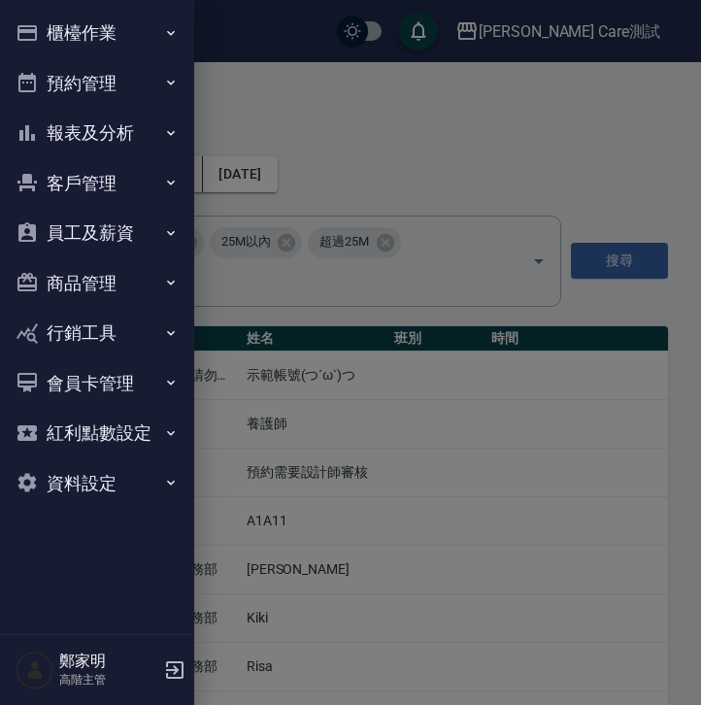
click at [148, 43] on button "櫃檯作業" at bounding box center [97, 33] width 179 height 51
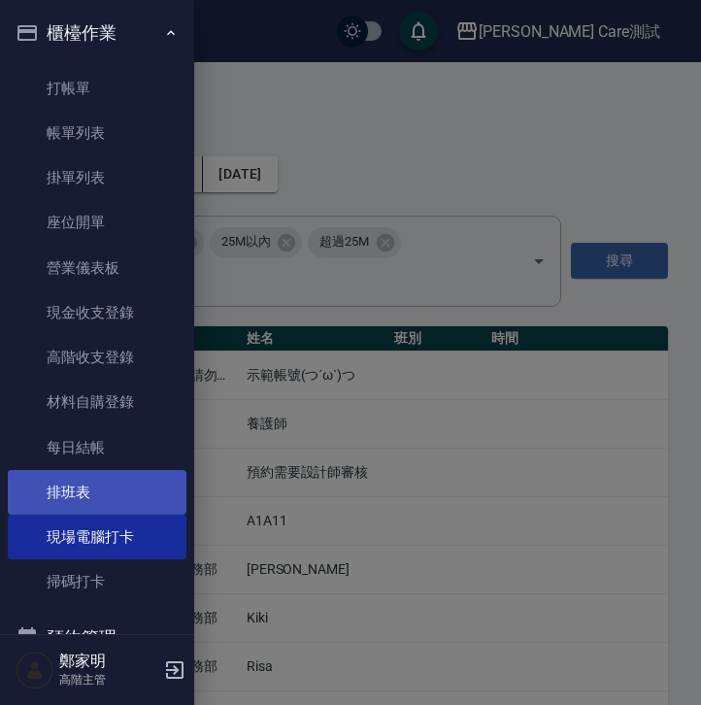
click at [117, 500] on link "排班表" at bounding box center [97, 492] width 179 height 45
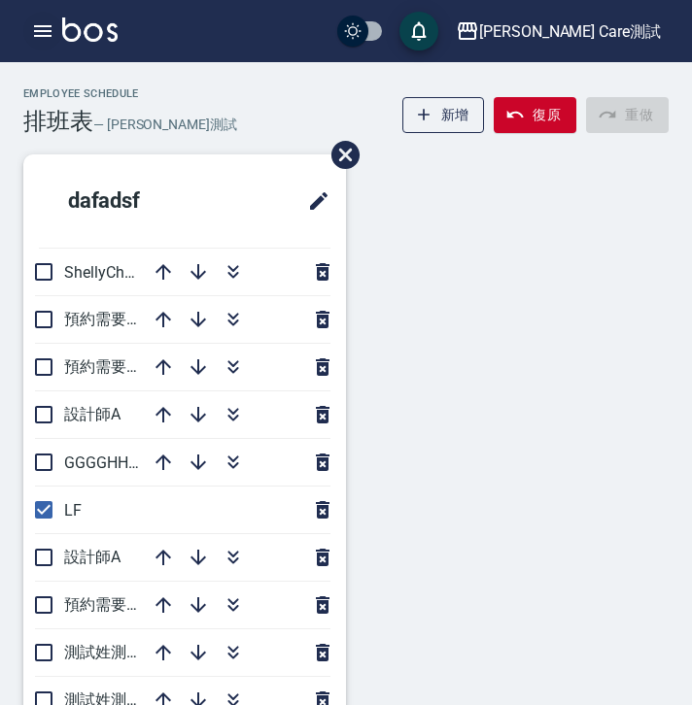
click at [48, 36] on icon "button" at bounding box center [42, 31] width 17 height 12
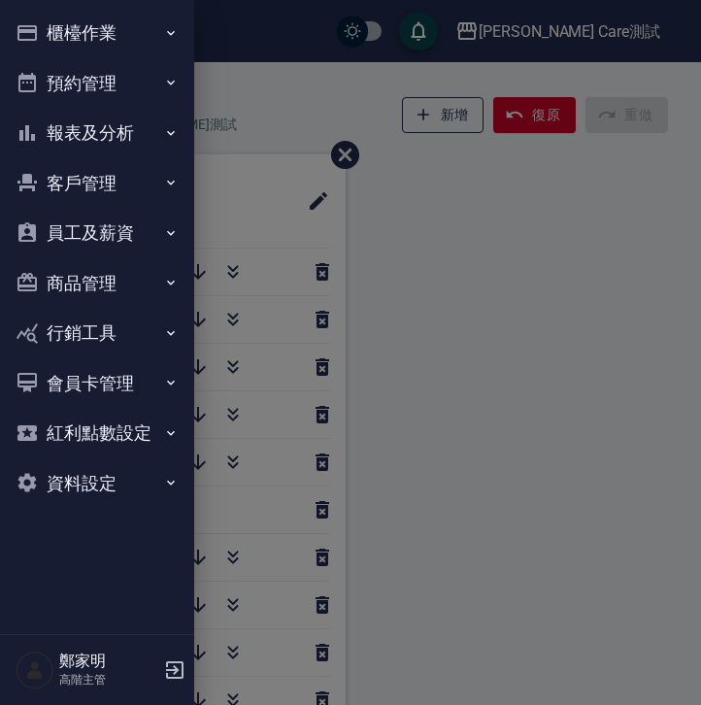
click at [88, 41] on button "櫃檯作業" at bounding box center [97, 33] width 179 height 51
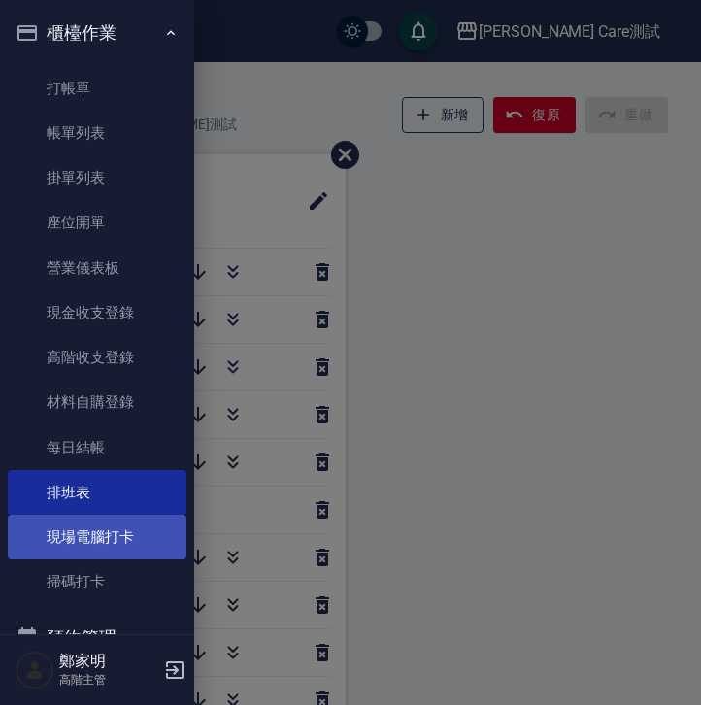
click at [105, 538] on link "現場電腦打卡" at bounding box center [97, 537] width 179 height 45
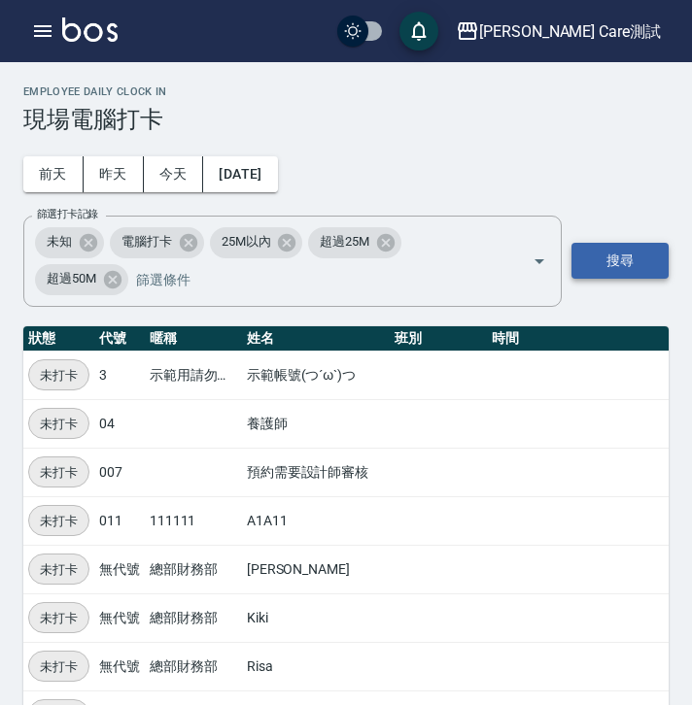
click at [625, 249] on button "搜尋" at bounding box center [619, 261] width 97 height 36
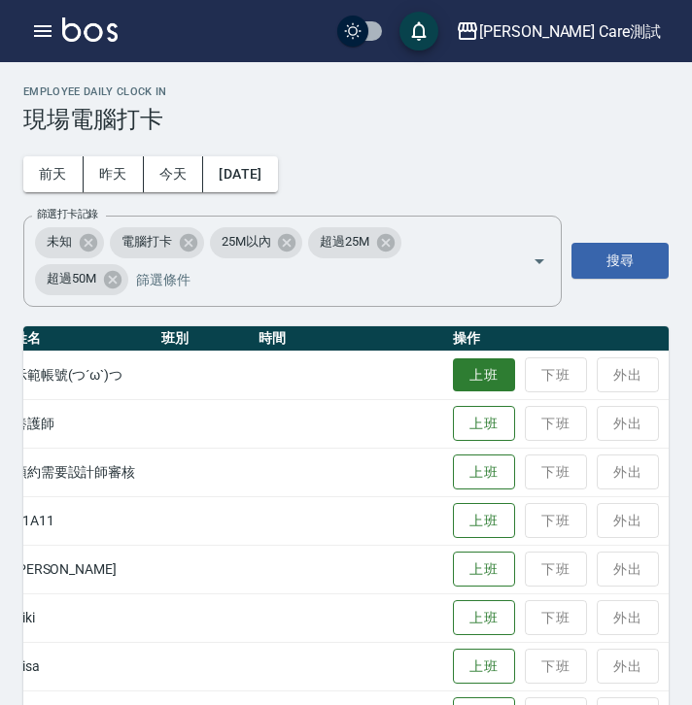
click at [473, 383] on button "上班" at bounding box center [484, 375] width 62 height 34
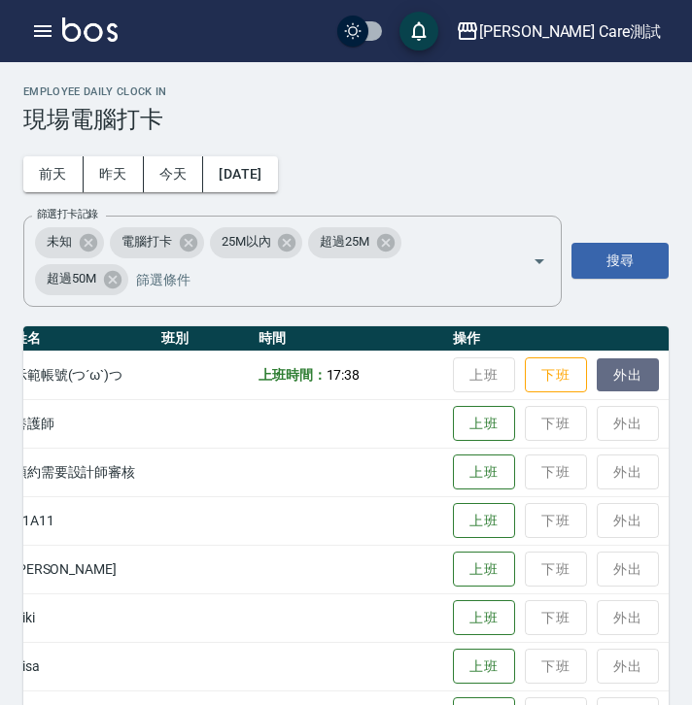
click at [618, 384] on button "外出" at bounding box center [628, 375] width 62 height 34
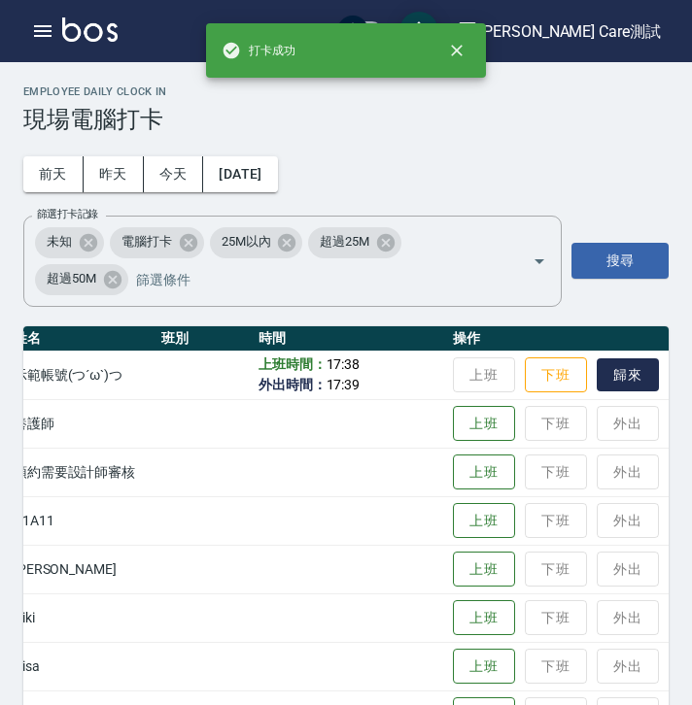
click at [615, 360] on button "歸來" at bounding box center [628, 375] width 62 height 34
click at [555, 387] on button "下班" at bounding box center [556, 375] width 62 height 34
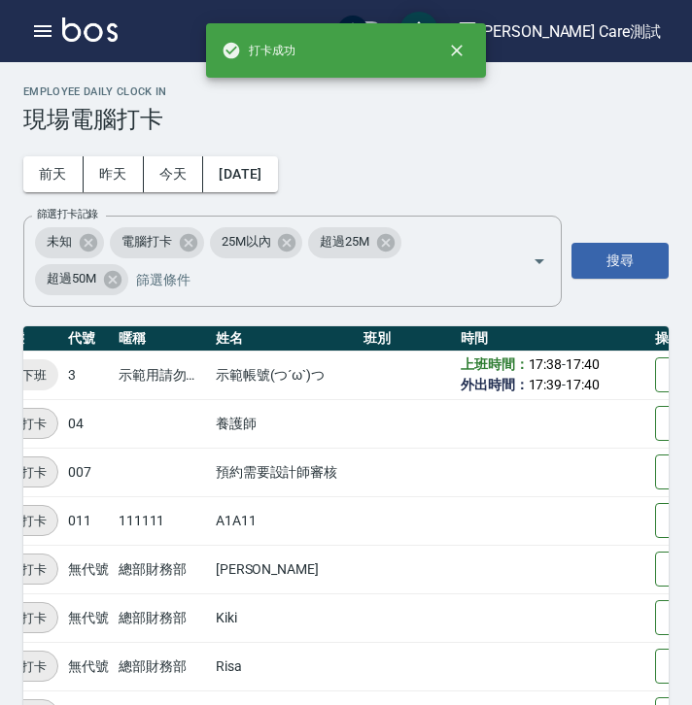
scroll to position [0, 0]
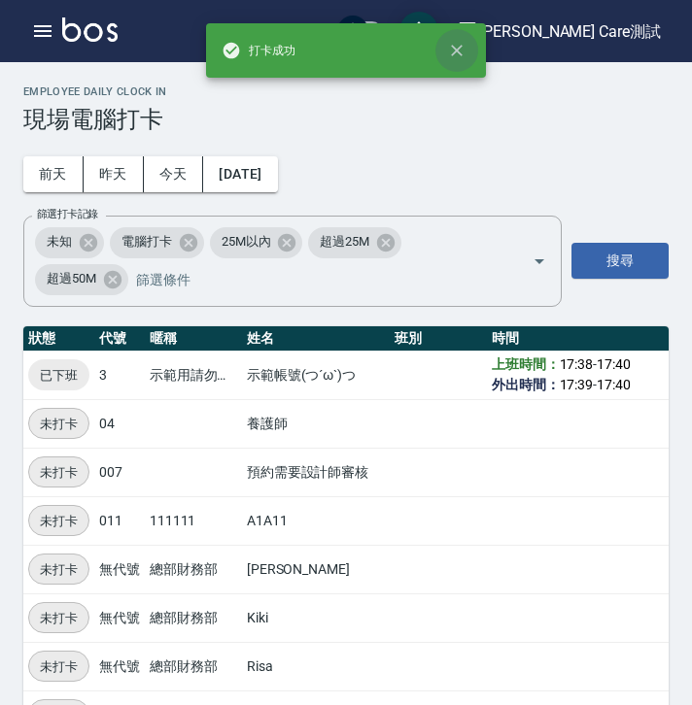
click at [461, 54] on icon "close" at bounding box center [457, 51] width 12 height 12
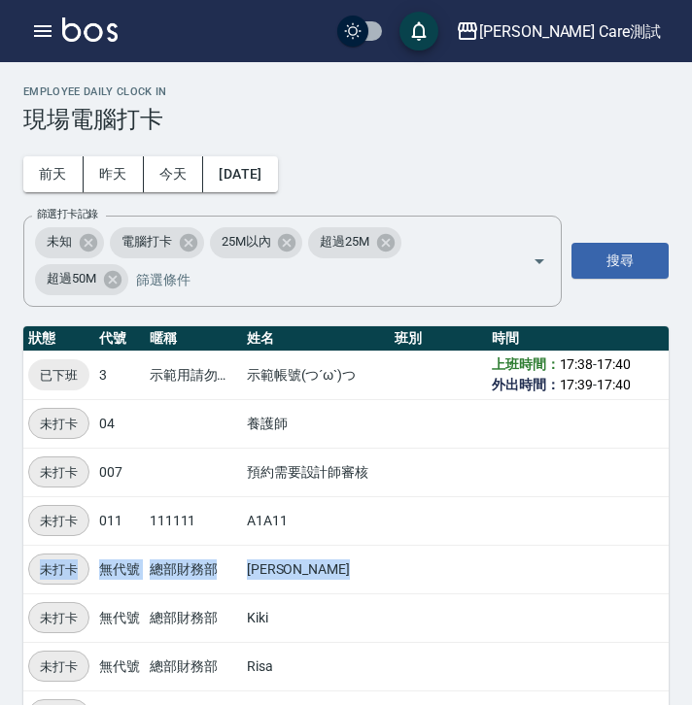
drag, startPoint x: 490, startPoint y: 547, endPoint x: 453, endPoint y: 435, distance: 117.7
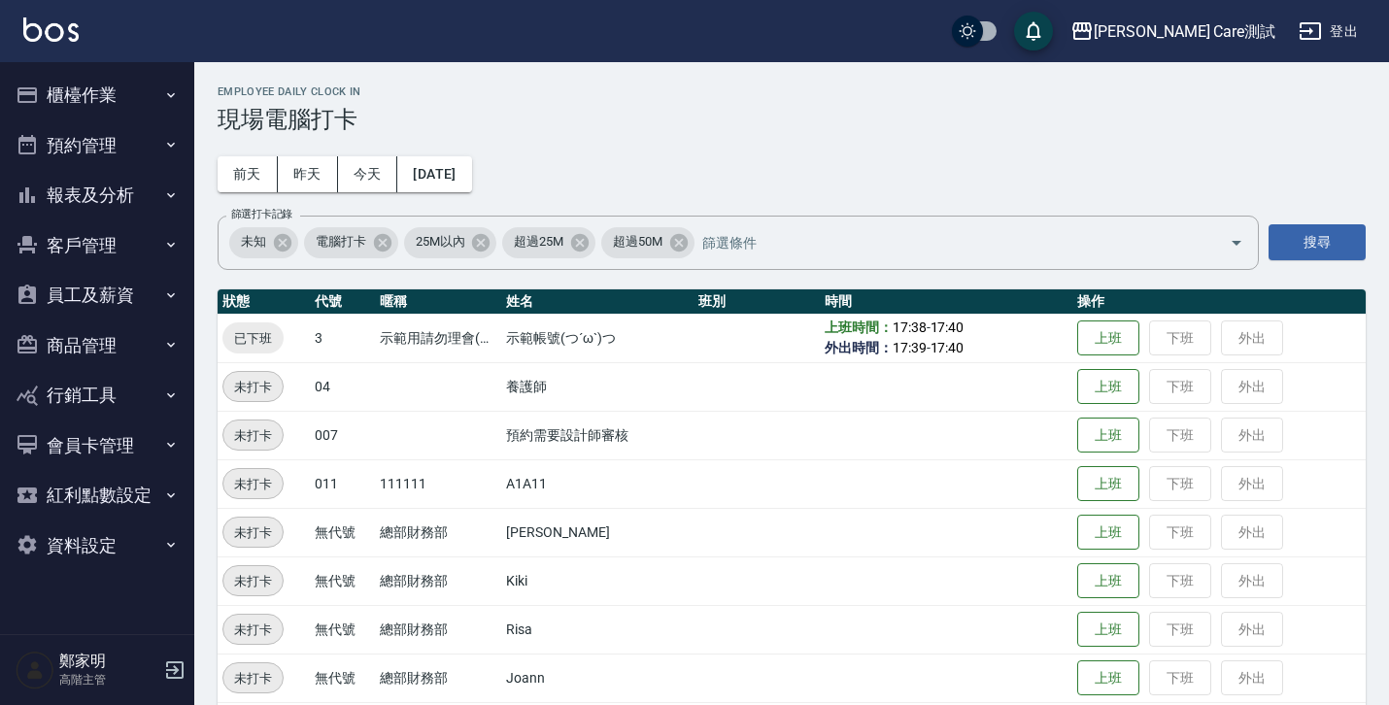
click at [152, 108] on button "櫃檯作業" at bounding box center [97, 95] width 179 height 51
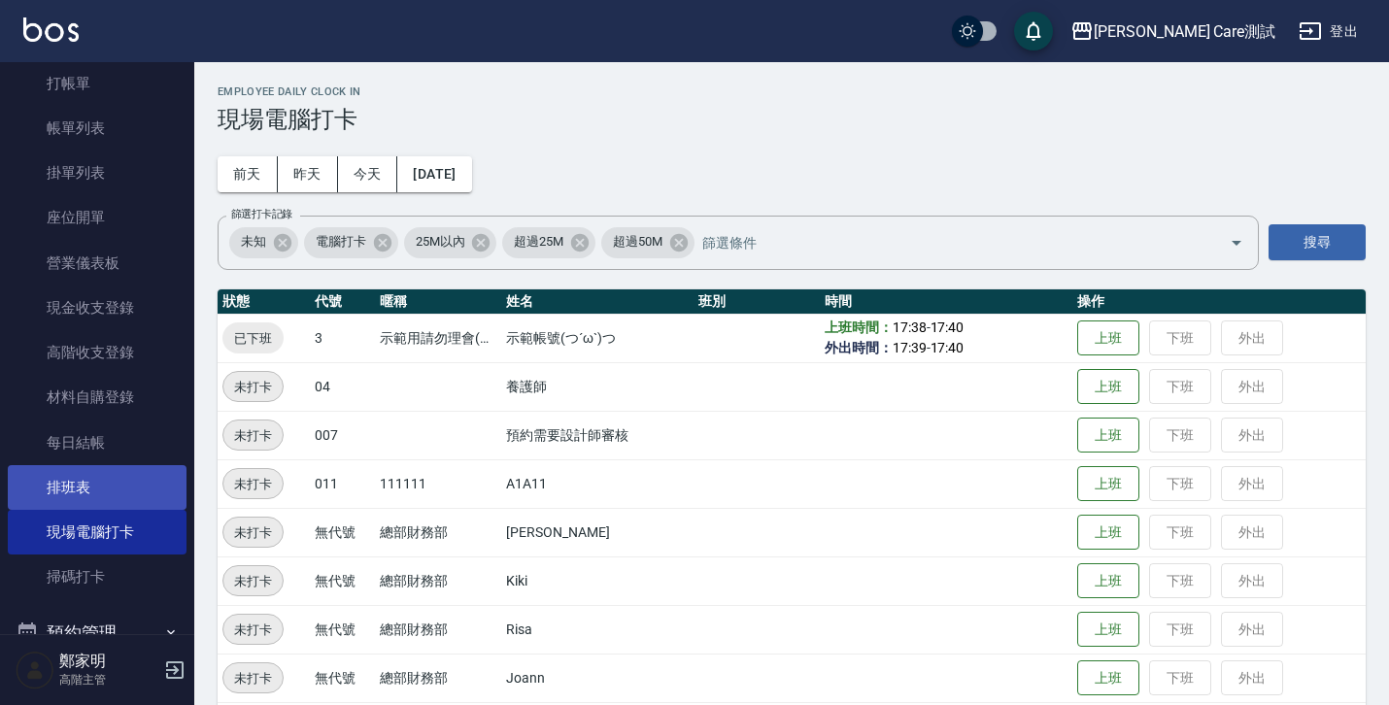
scroll to position [68, 0]
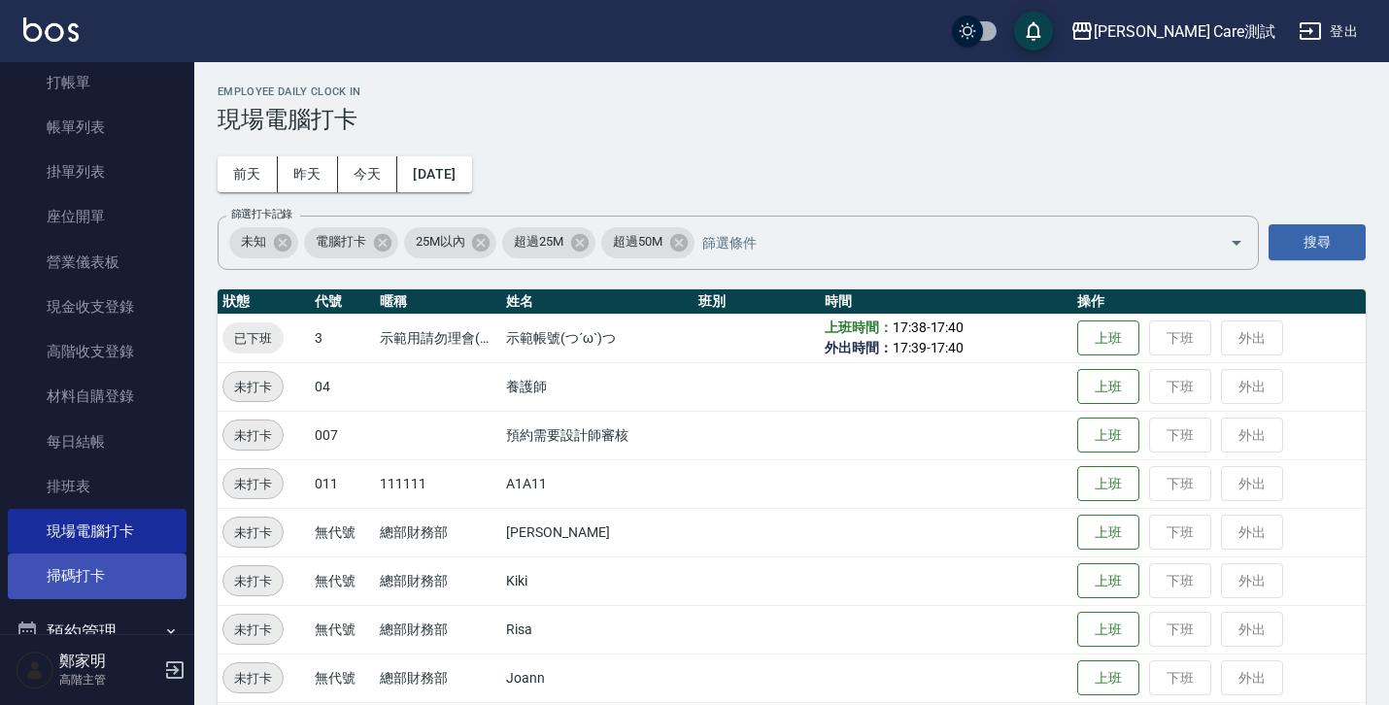
click at [74, 580] on link "掃碼打卡" at bounding box center [97, 576] width 179 height 45
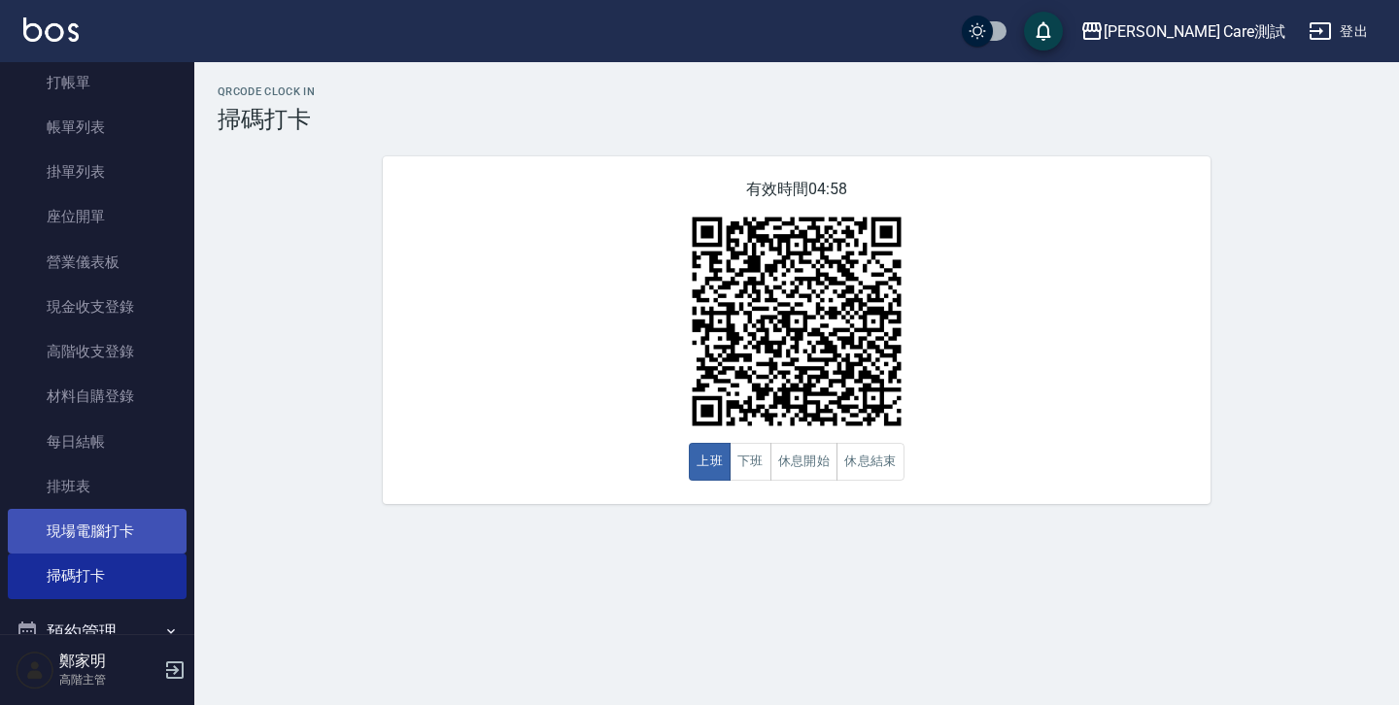
click at [96, 532] on link "現場電腦打卡" at bounding box center [97, 531] width 179 height 45
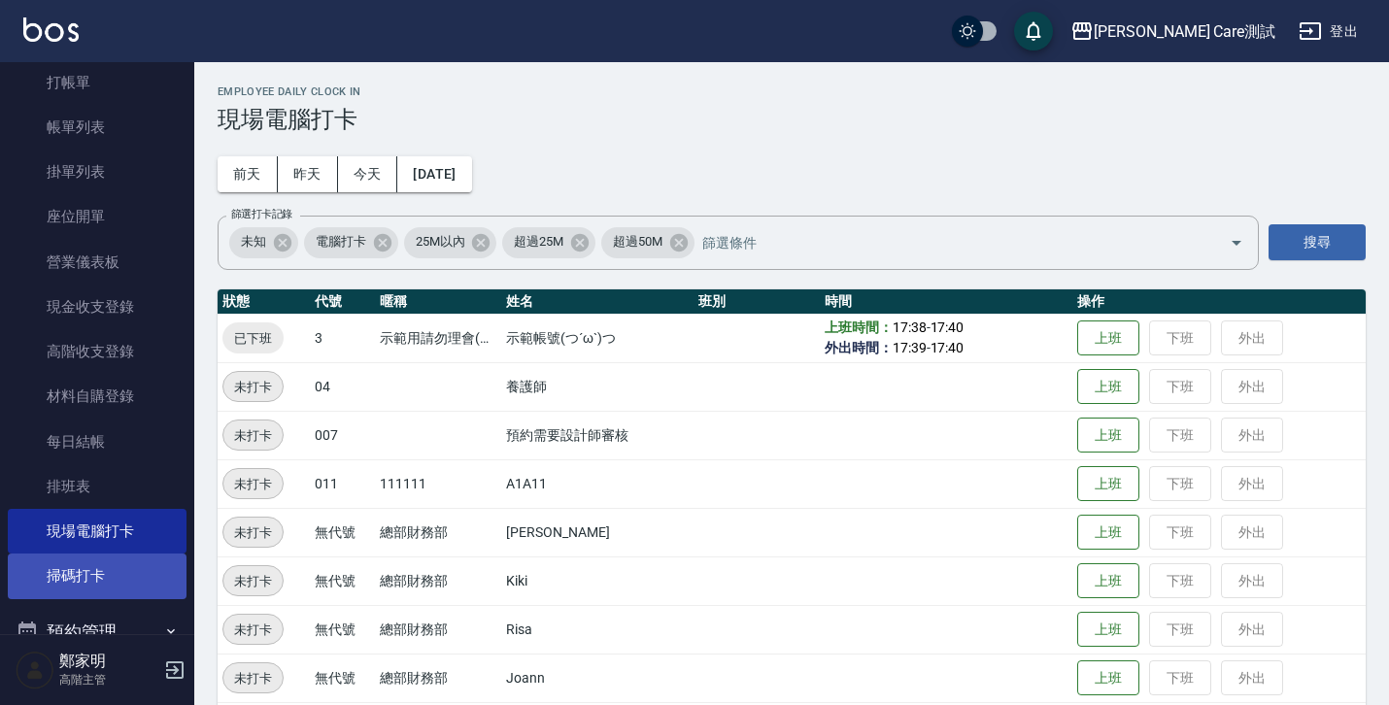
click at [86, 584] on link "掃碼打卡" at bounding box center [97, 576] width 179 height 45
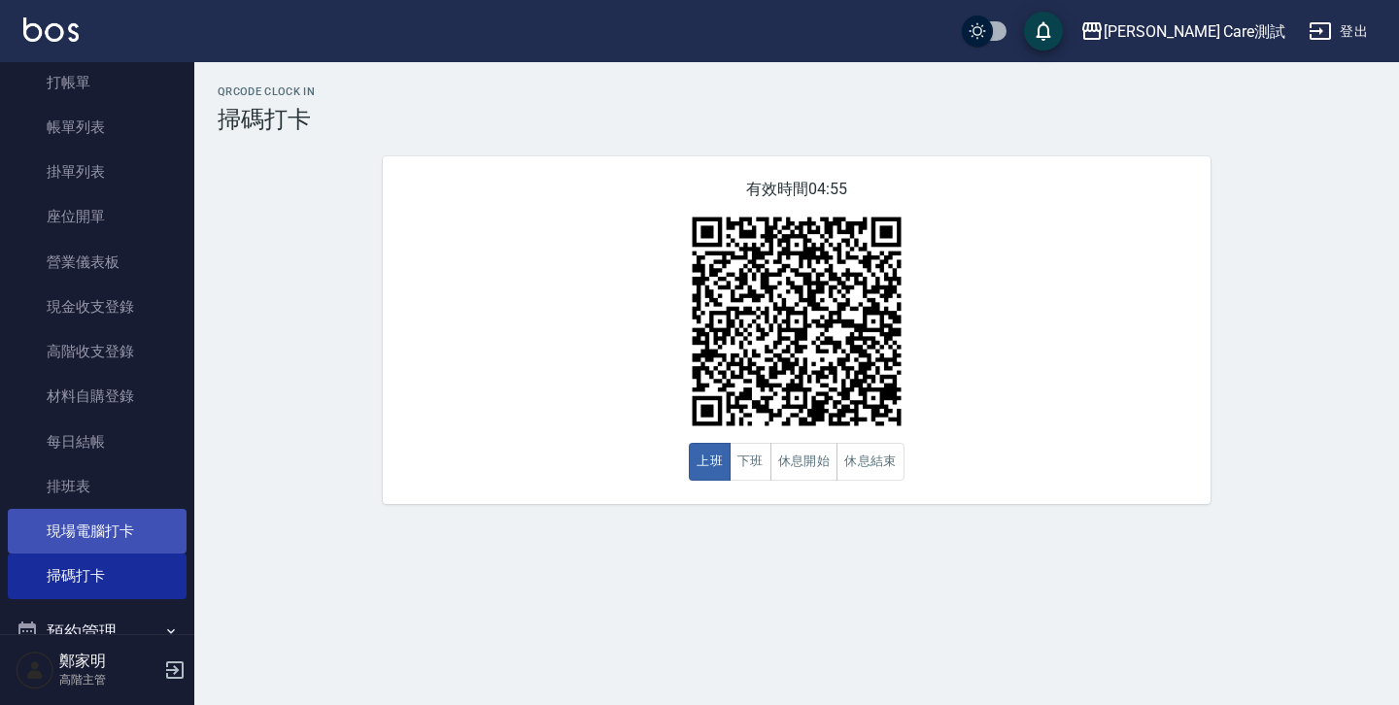
click at [78, 541] on link "現場電腦打卡" at bounding box center [97, 531] width 179 height 45
